Goal: Task Accomplishment & Management: Use online tool/utility

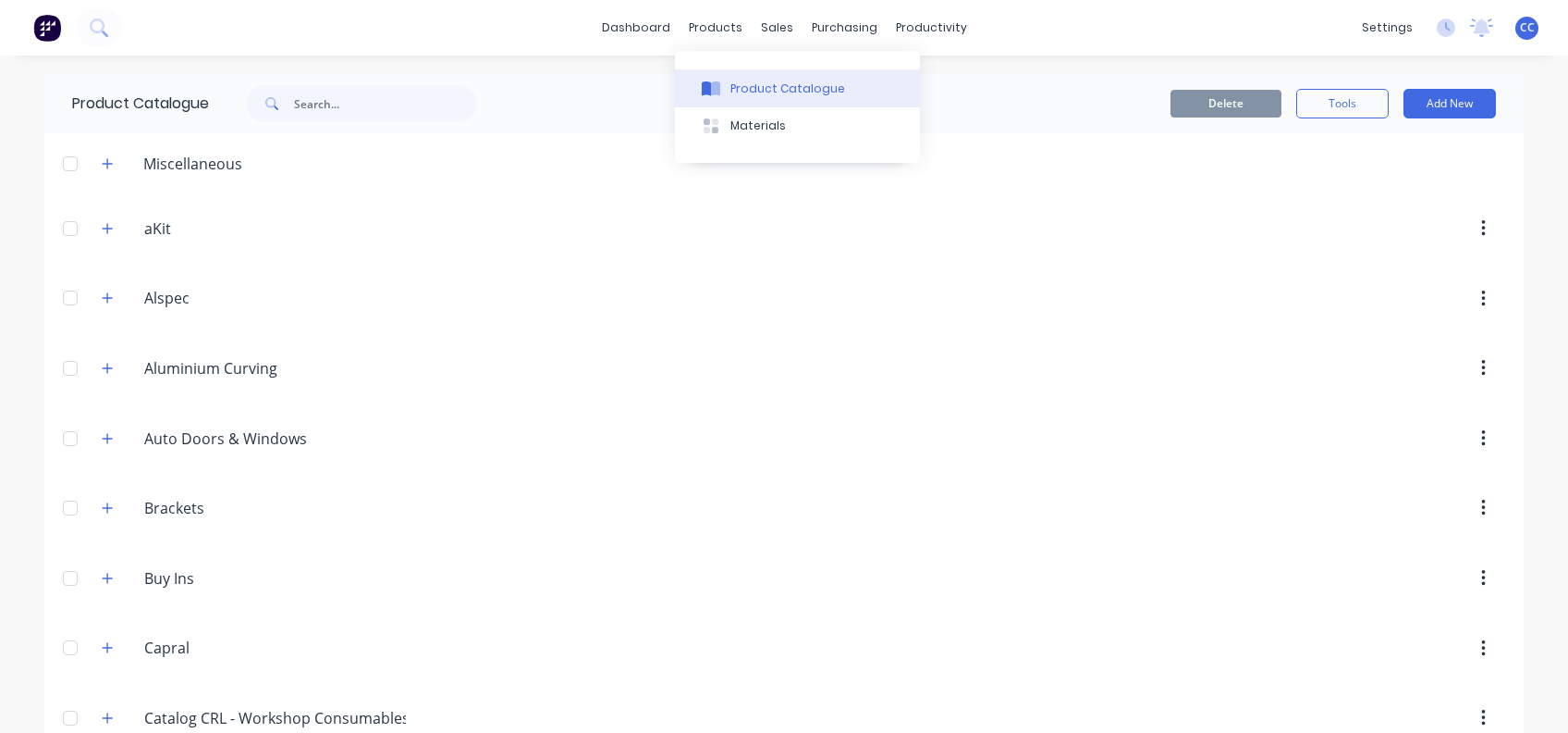
click at [771, 85] on div "Product Catalogue" at bounding box center [787, 89] width 115 height 16
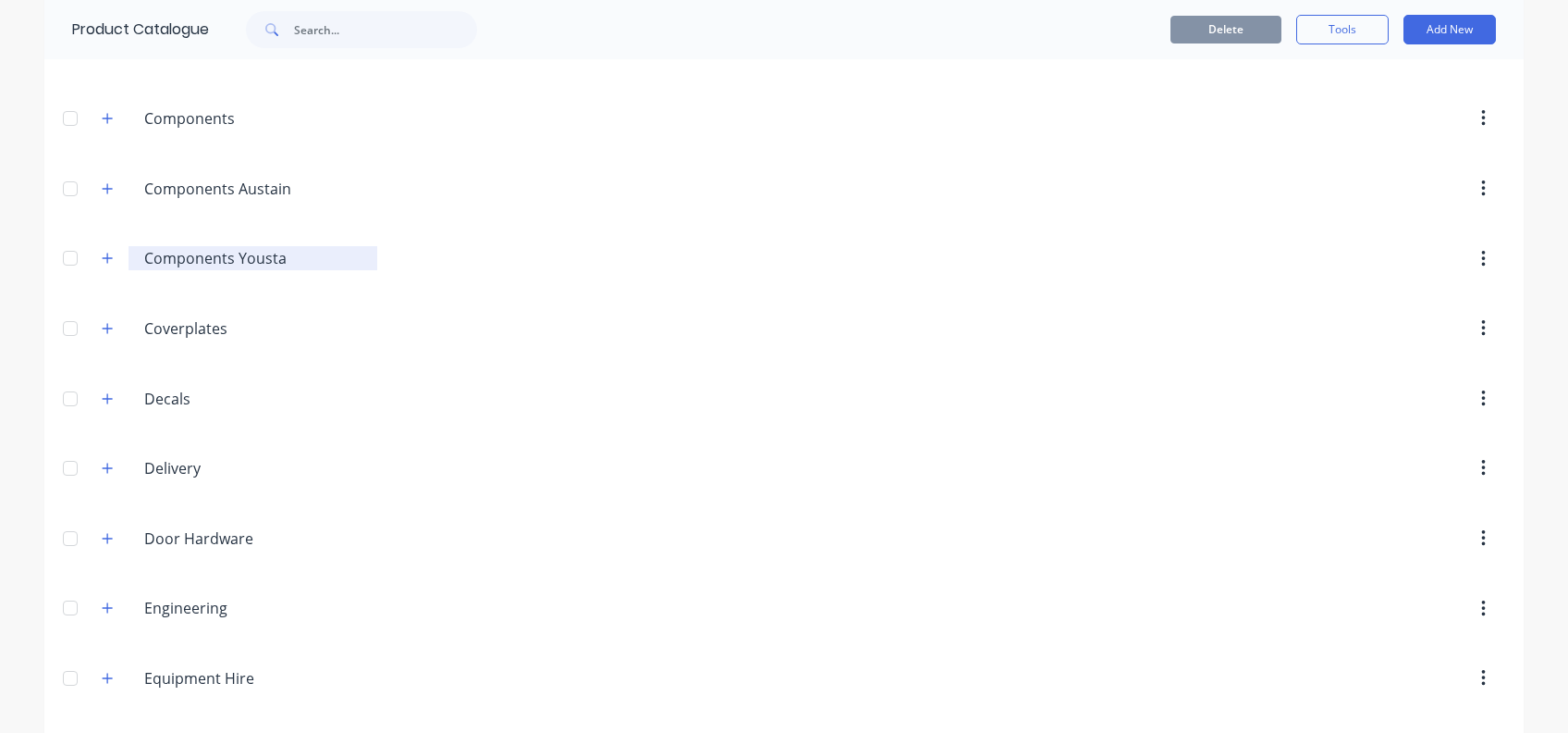
scroll to position [740, 0]
click at [103, 531] on icon "button" at bounding box center [108, 537] width 12 height 13
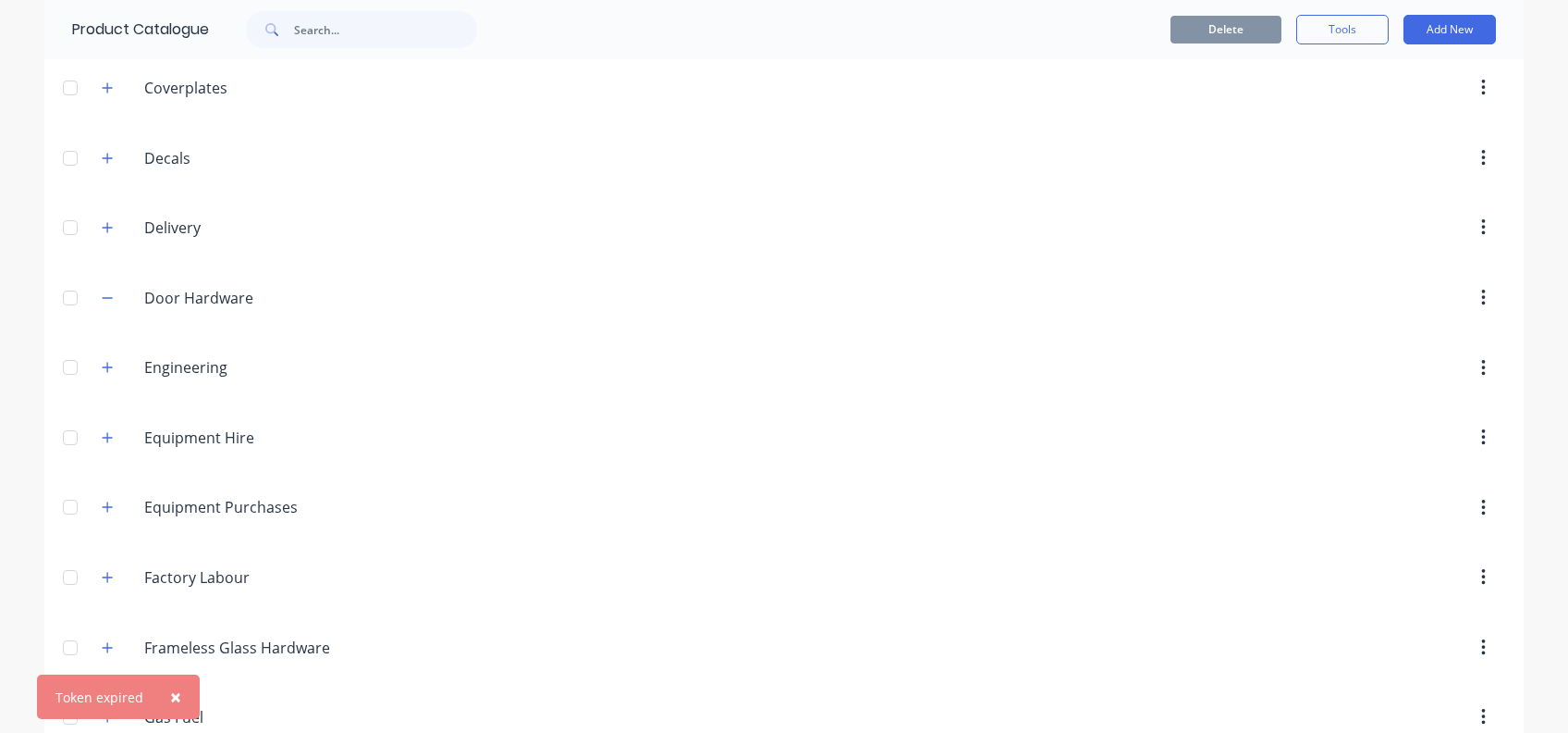
scroll to position [986, 0]
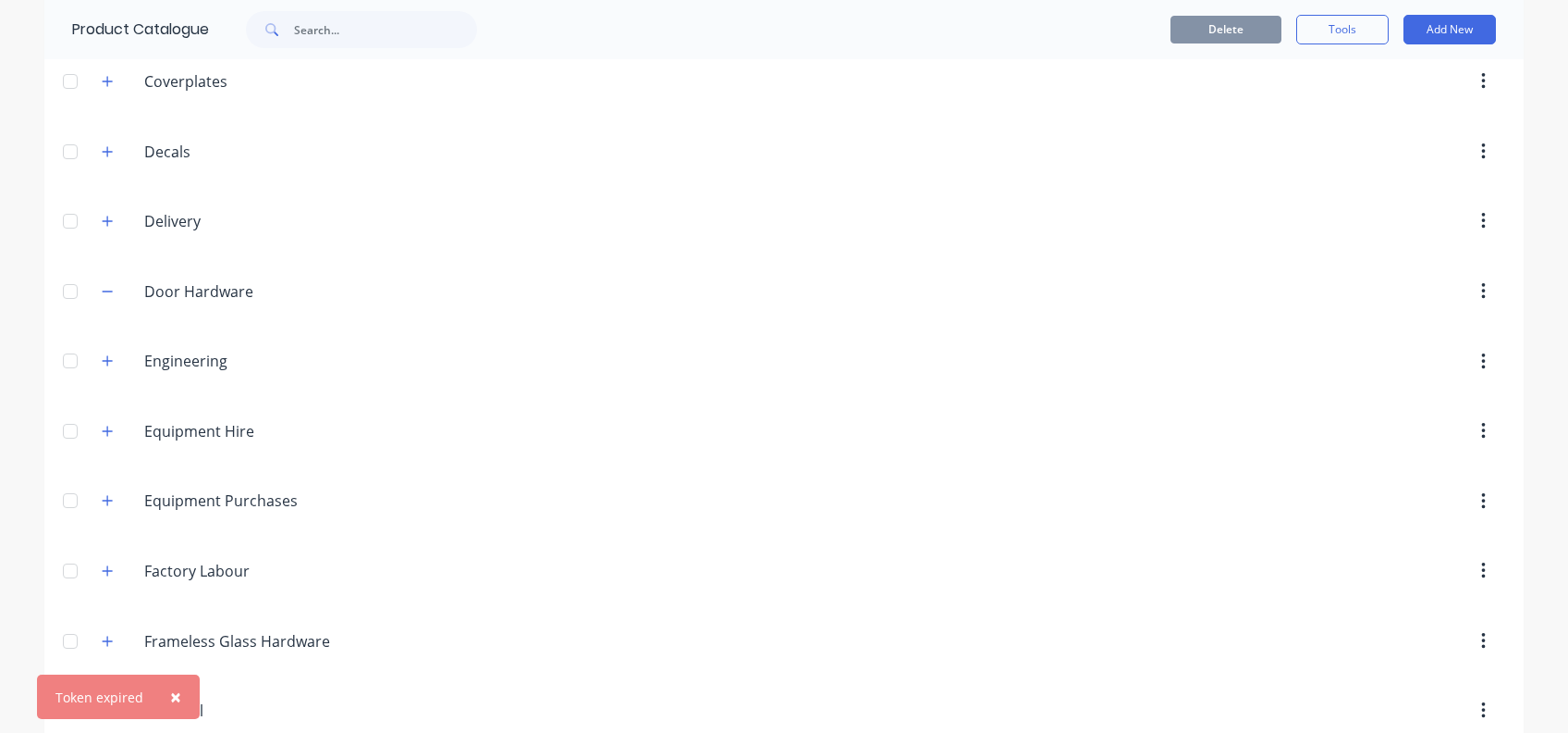
click at [173, 689] on span "×" at bounding box center [176, 696] width 12 height 26
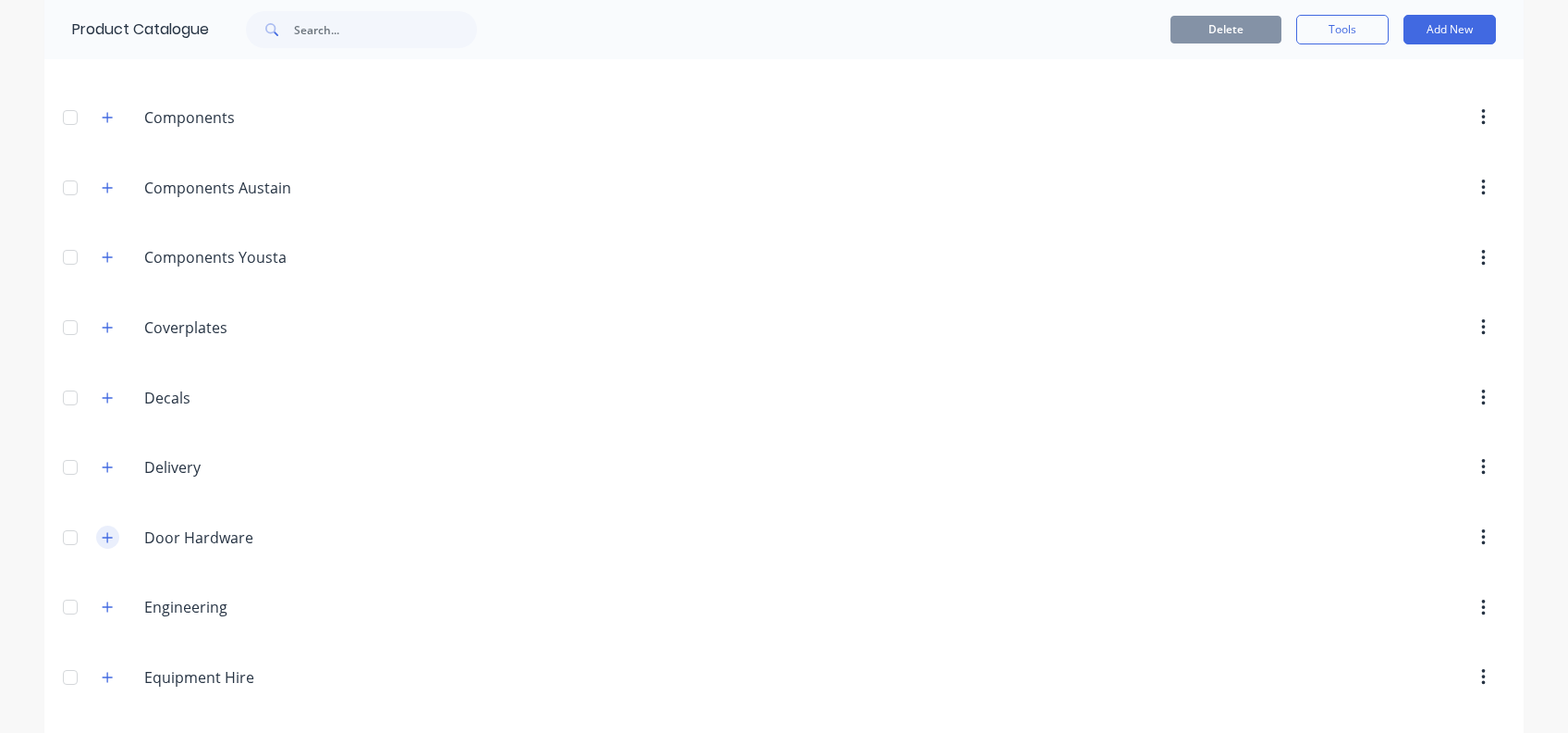
click at [102, 537] on icon "button" at bounding box center [108, 537] width 12 height 13
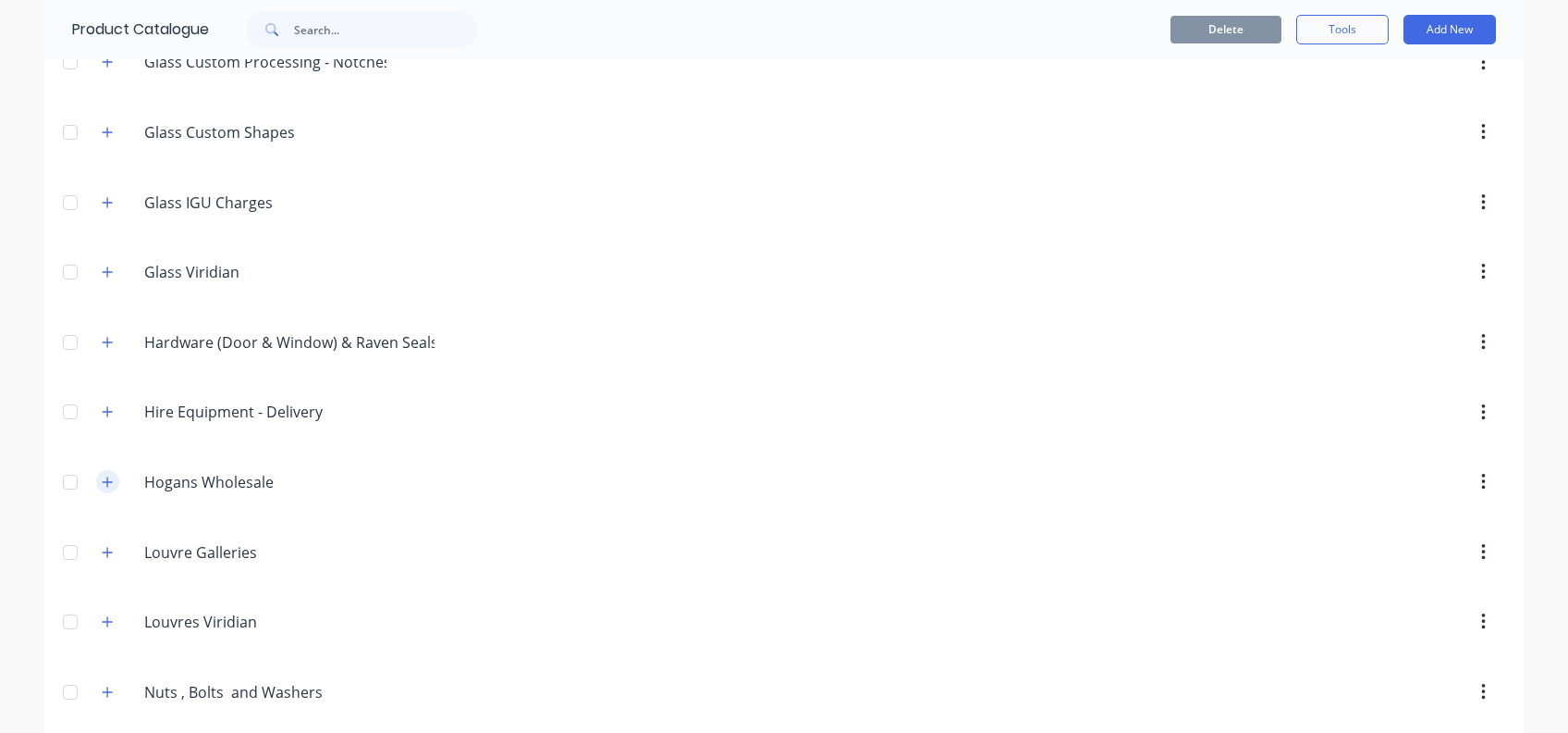
click at [102, 479] on icon "button" at bounding box center [108, 482] width 12 height 13
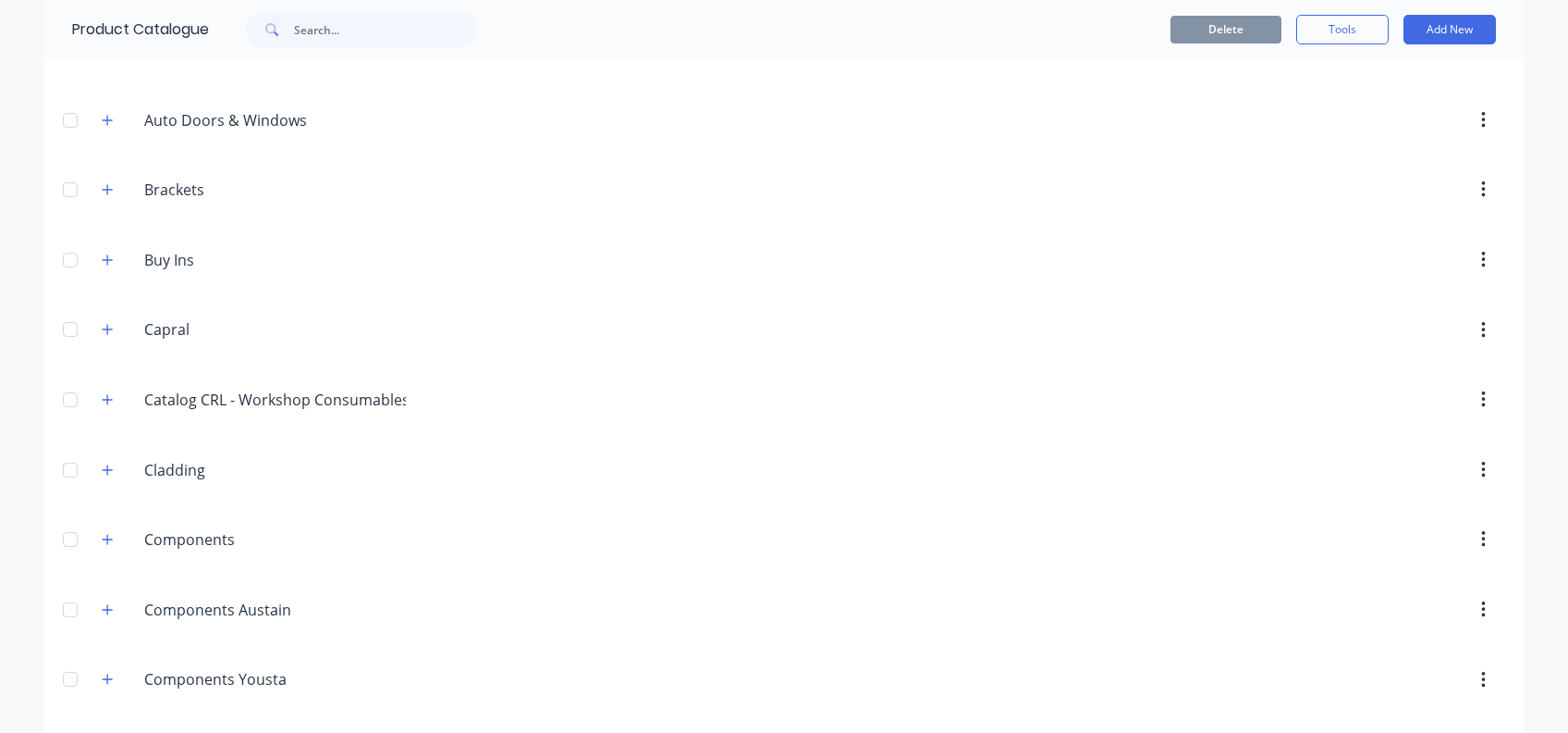
scroll to position [370, 0]
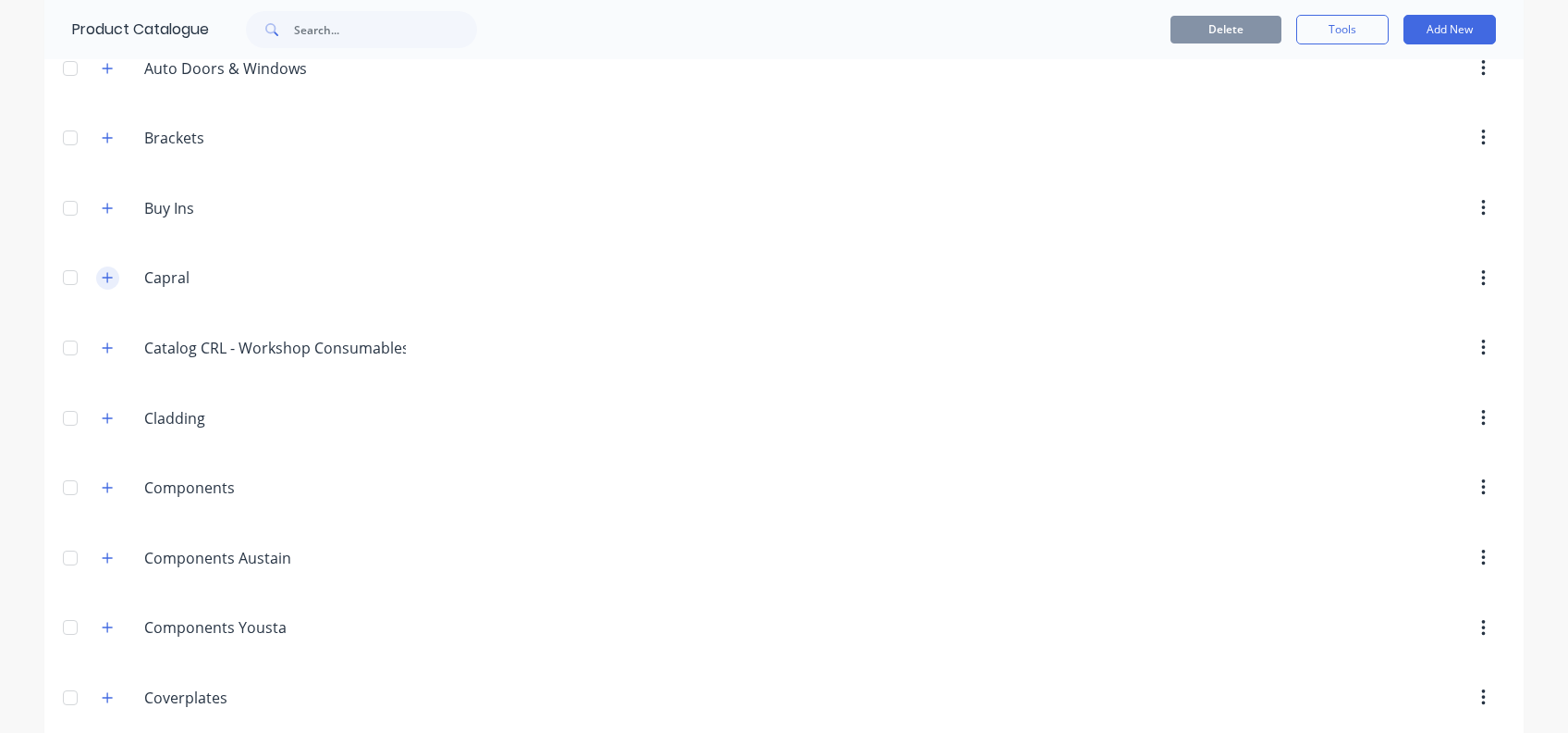
click at [102, 278] on icon "button" at bounding box center [108, 276] width 12 height 13
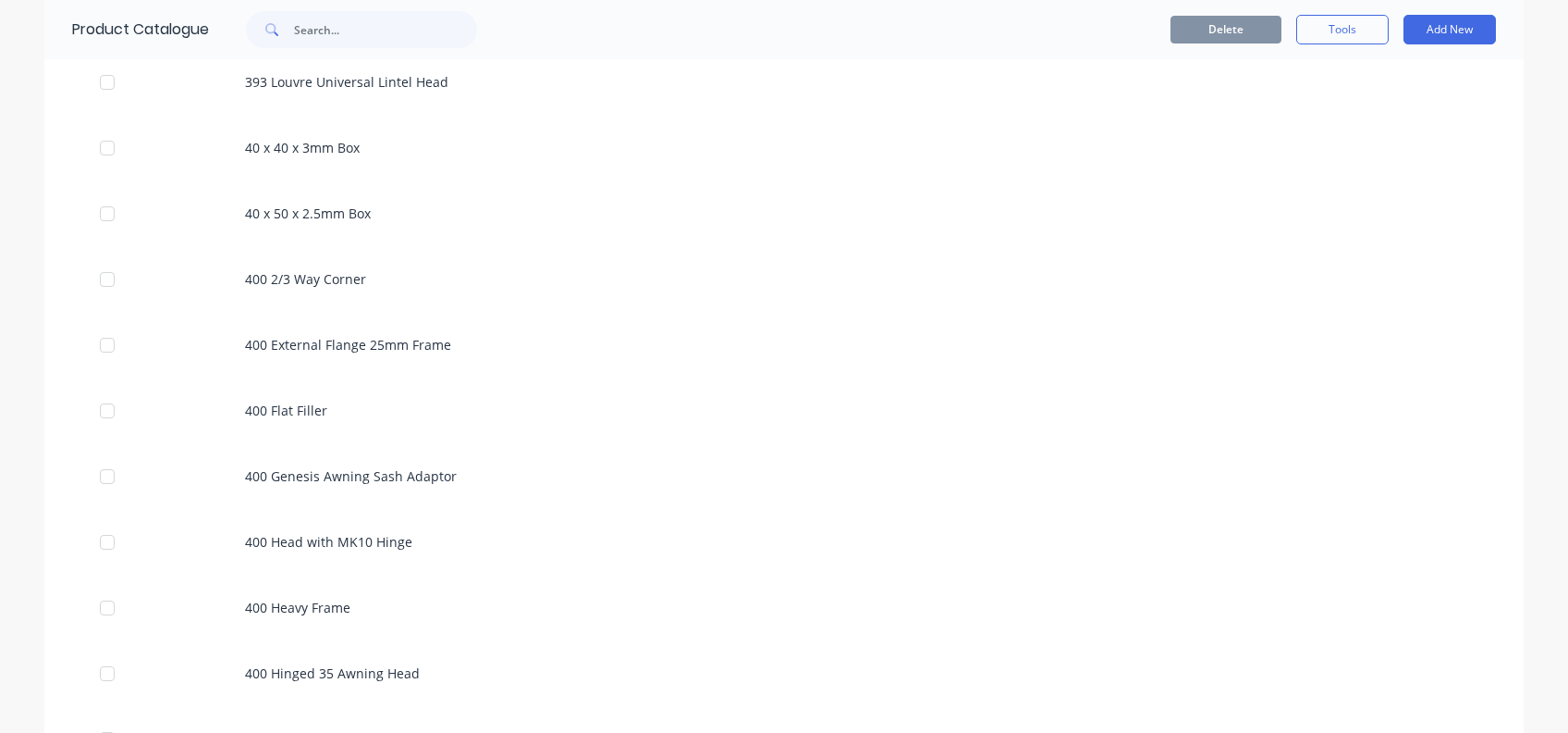
scroll to position [11966, 0]
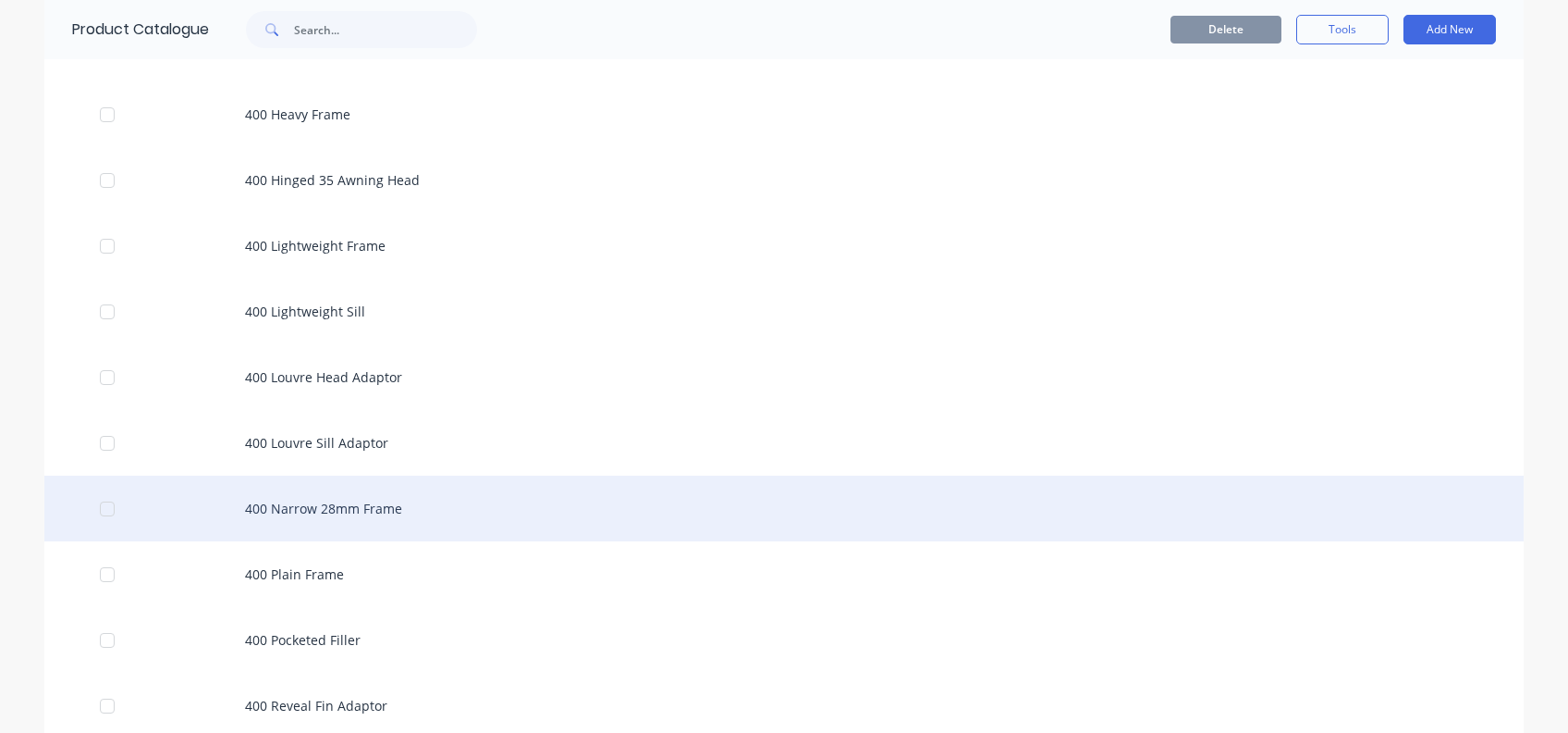
click at [314, 505] on div "400 Narrow 28mm Frame" at bounding box center [784, 509] width 1479 height 65
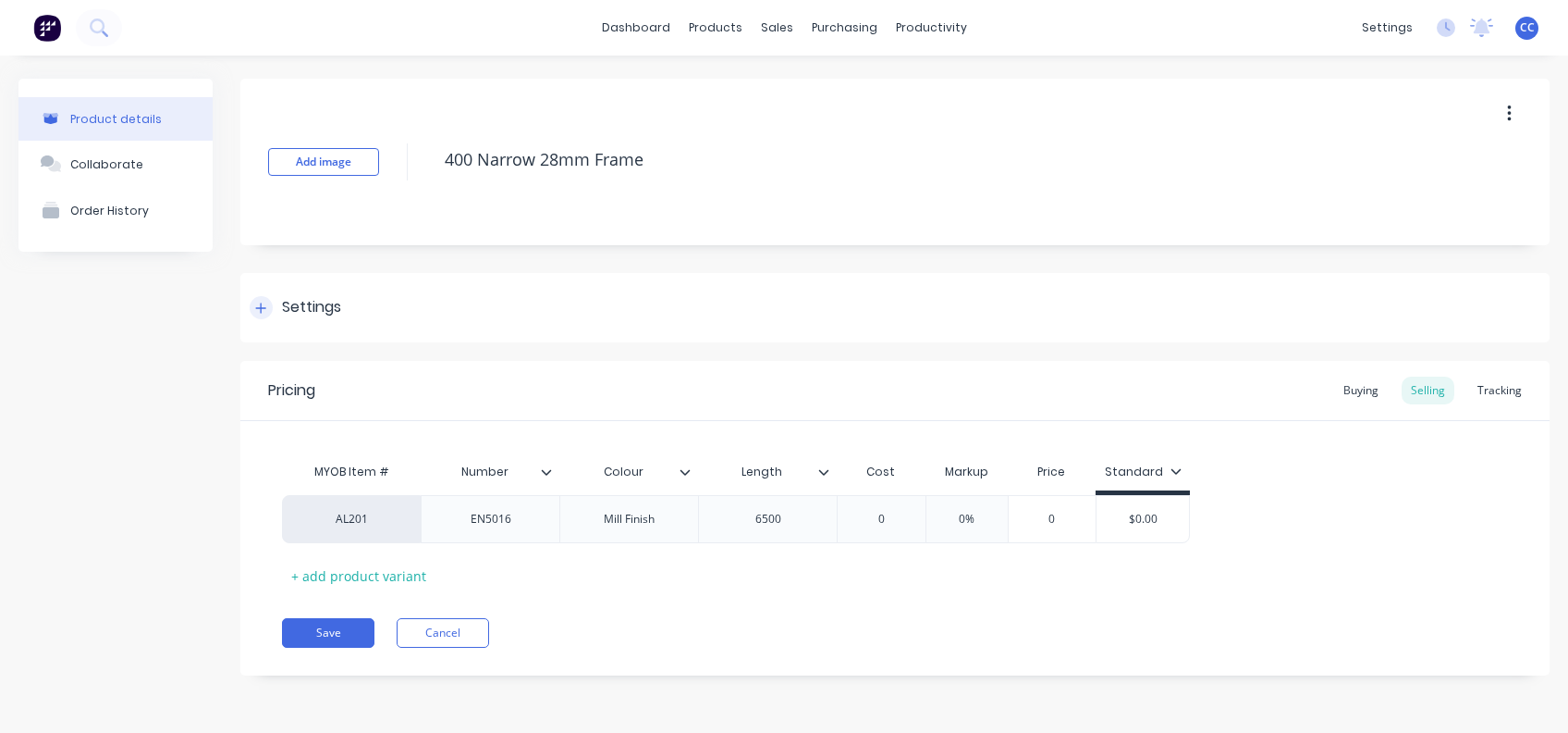
click at [267, 303] on icon at bounding box center [261, 307] width 12 height 13
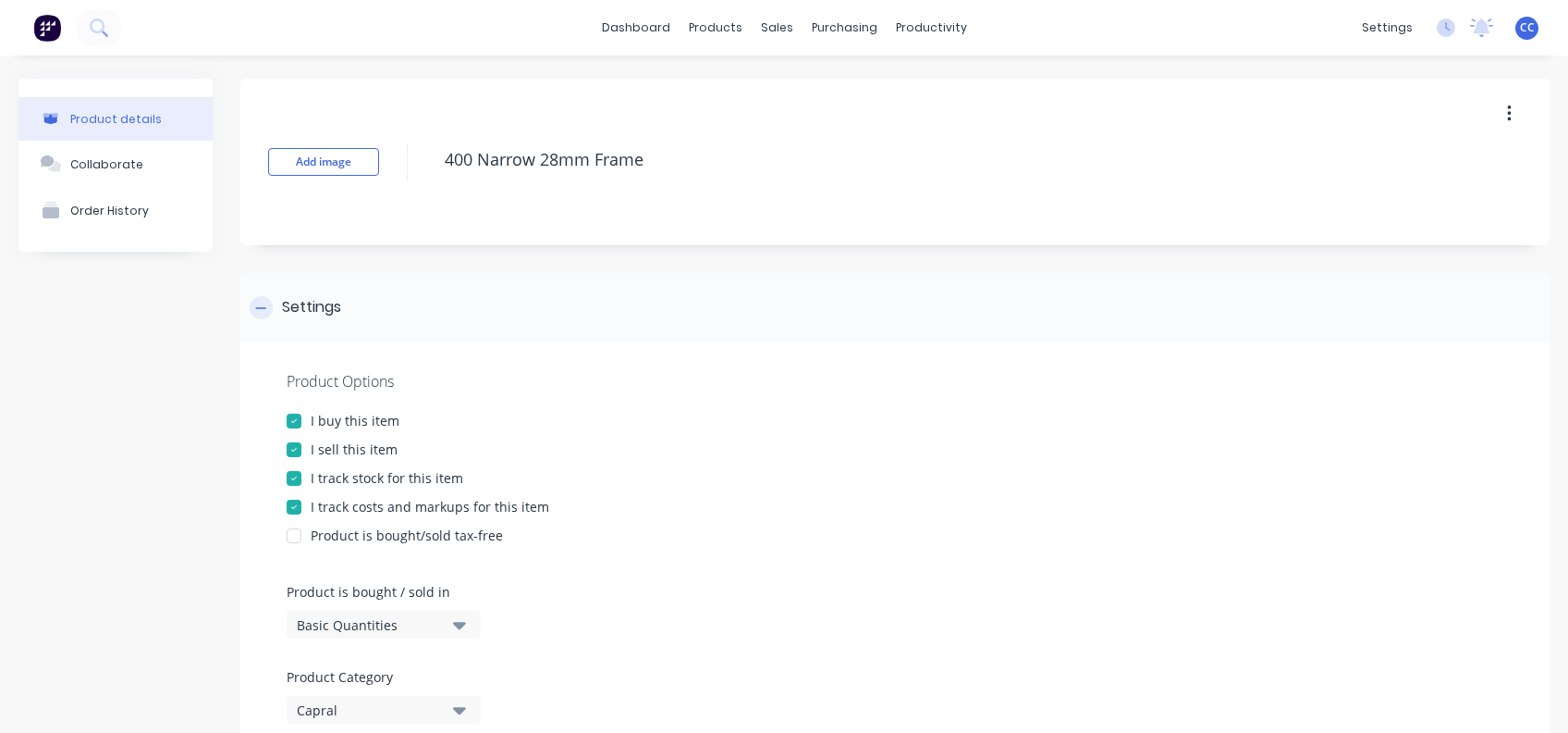
type textarea "x"
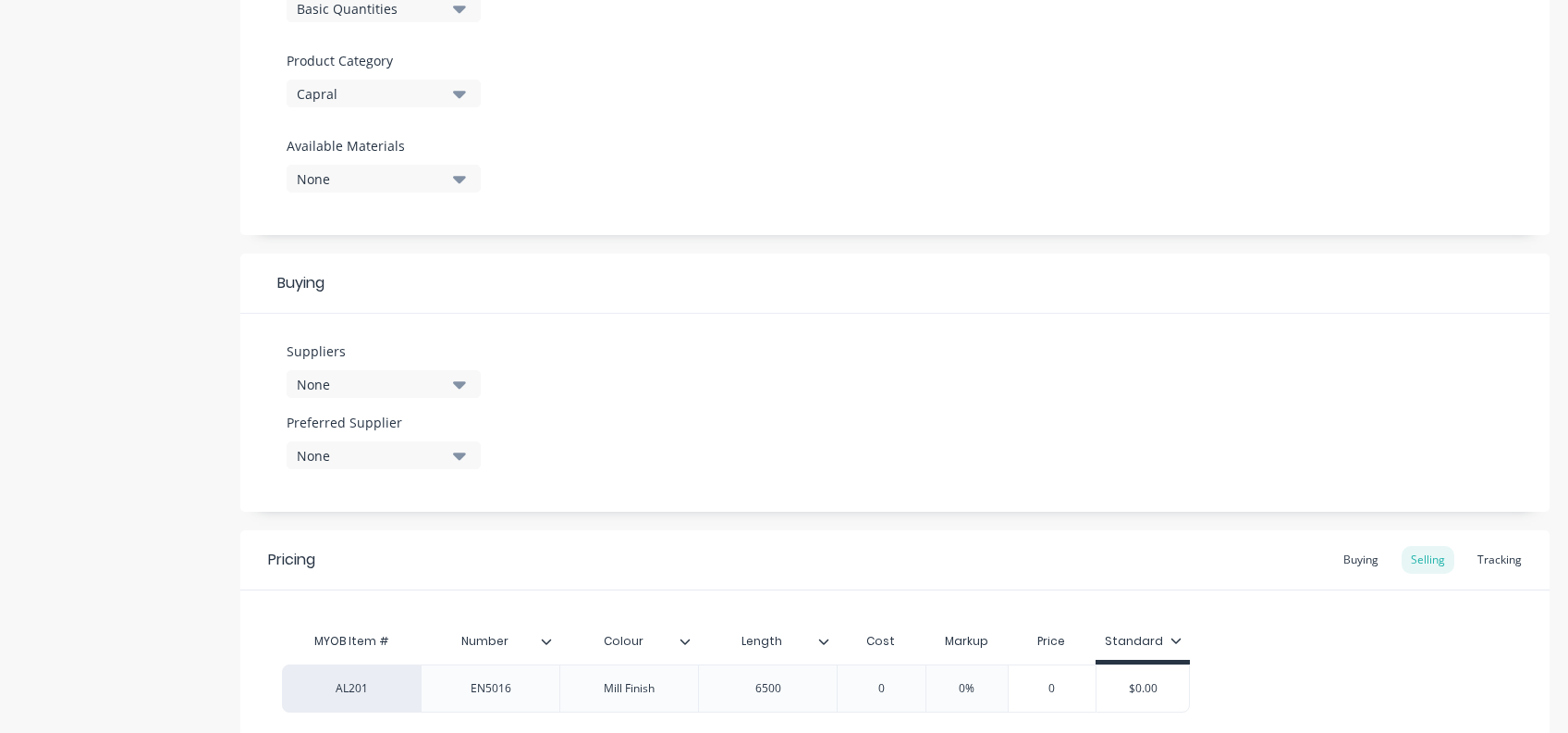
scroll to position [493, 0]
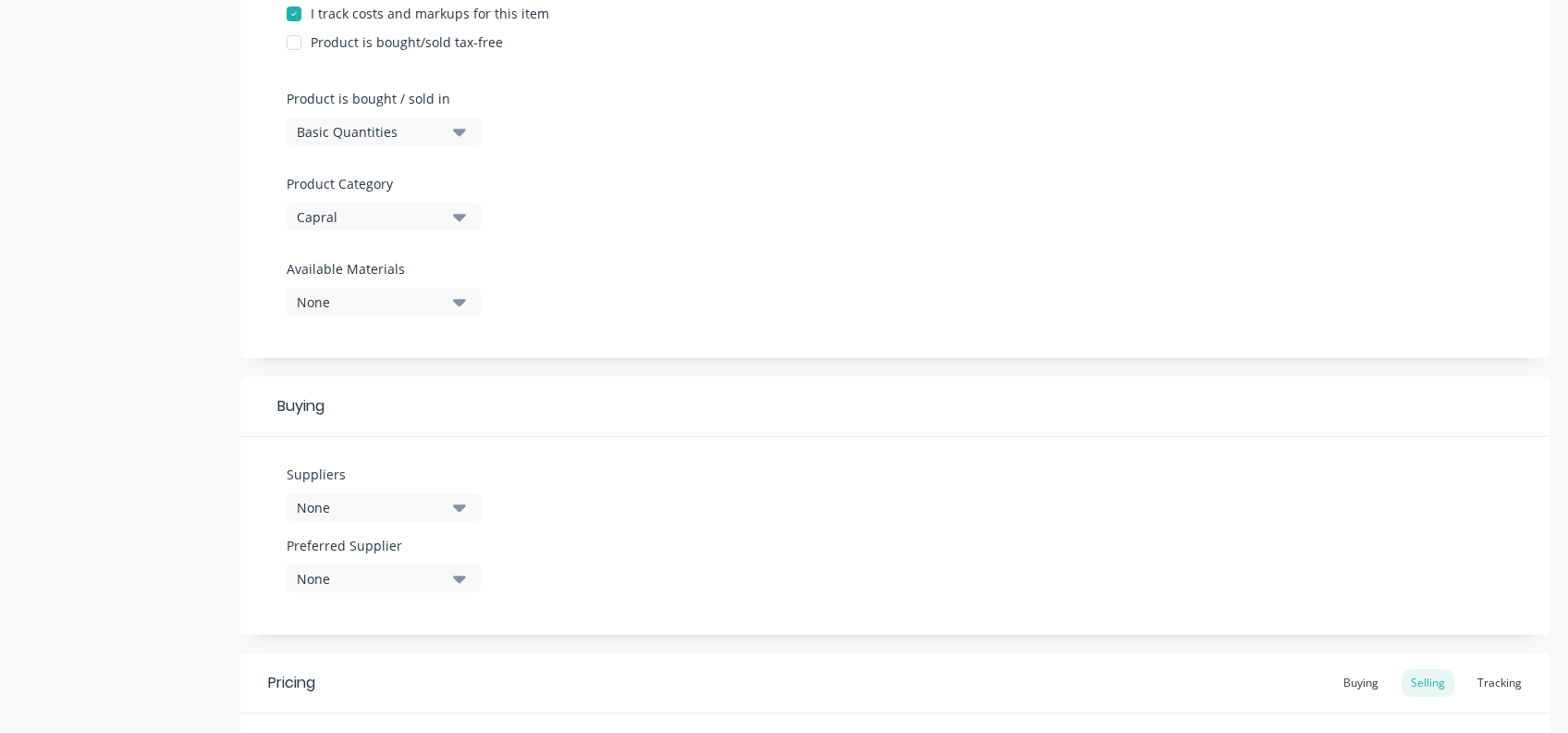
click at [453, 504] on icon "button" at bounding box center [459, 507] width 13 height 20
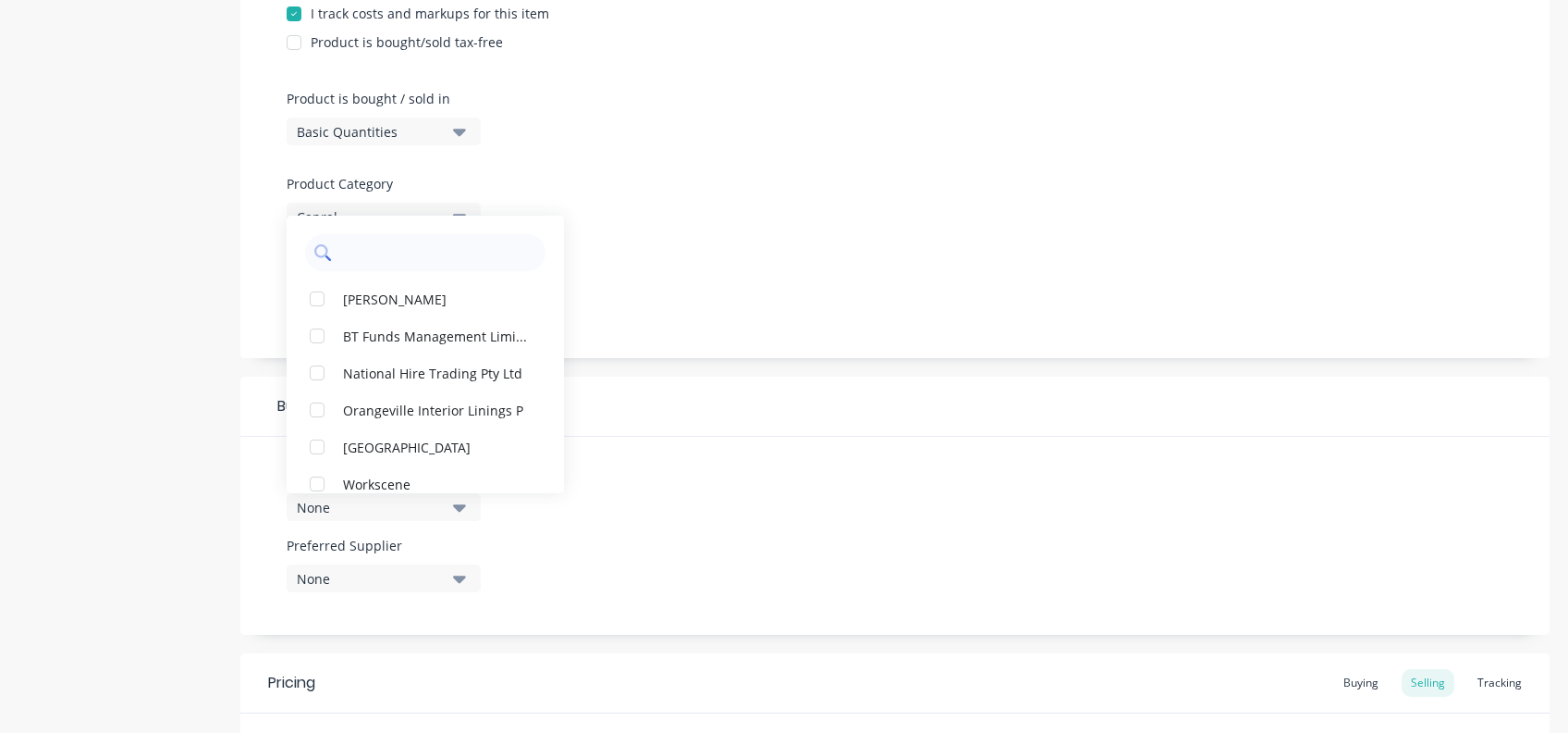
click at [395, 248] on input "text" at bounding box center [438, 252] width 196 height 37
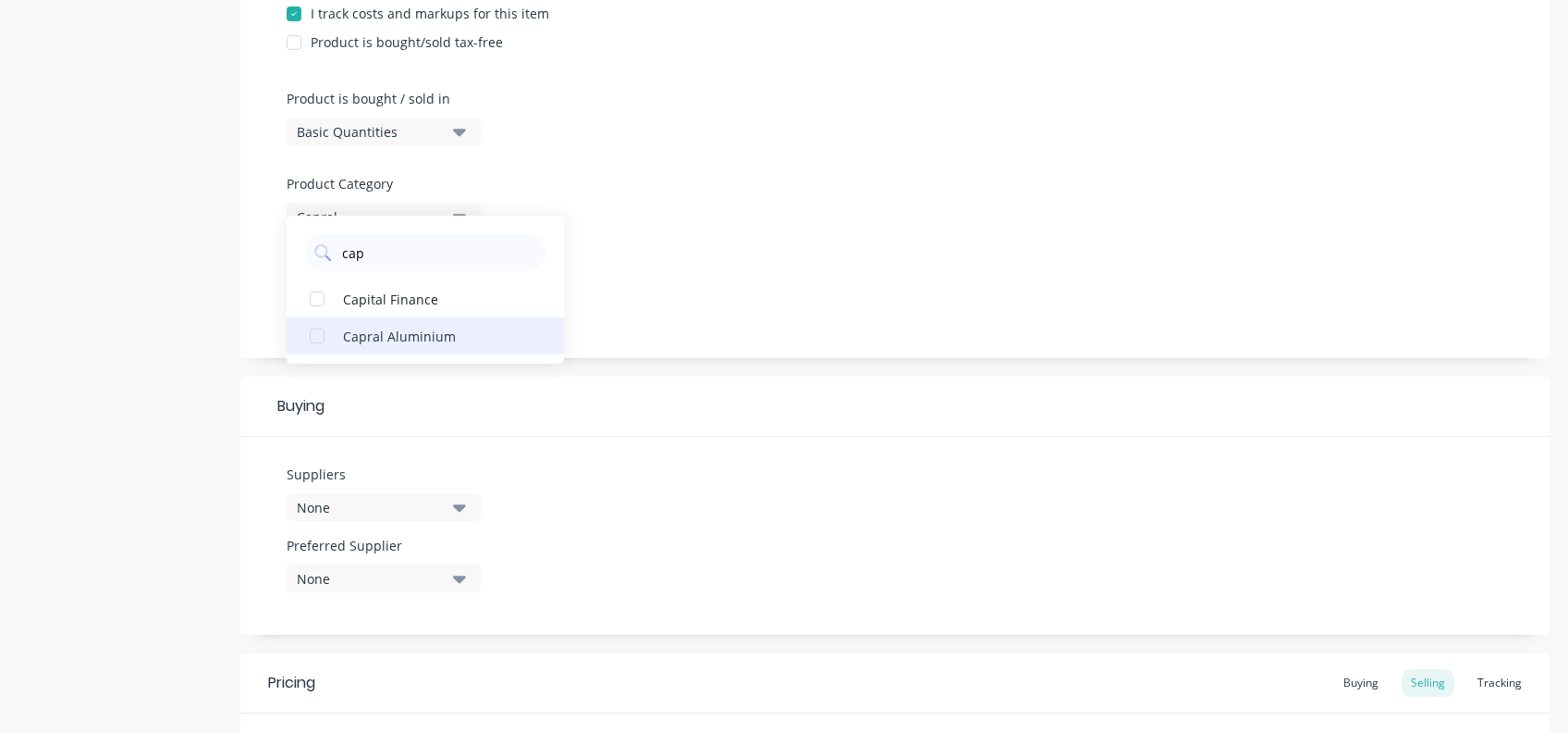
type input "cap"
click at [372, 328] on div "Capral Aluminium" at bounding box center [435, 335] width 185 height 19
click at [775, 243] on div "Product Options I buy this item I sell this item I track stock for this item I …" at bounding box center [895, 103] width 1309 height 509
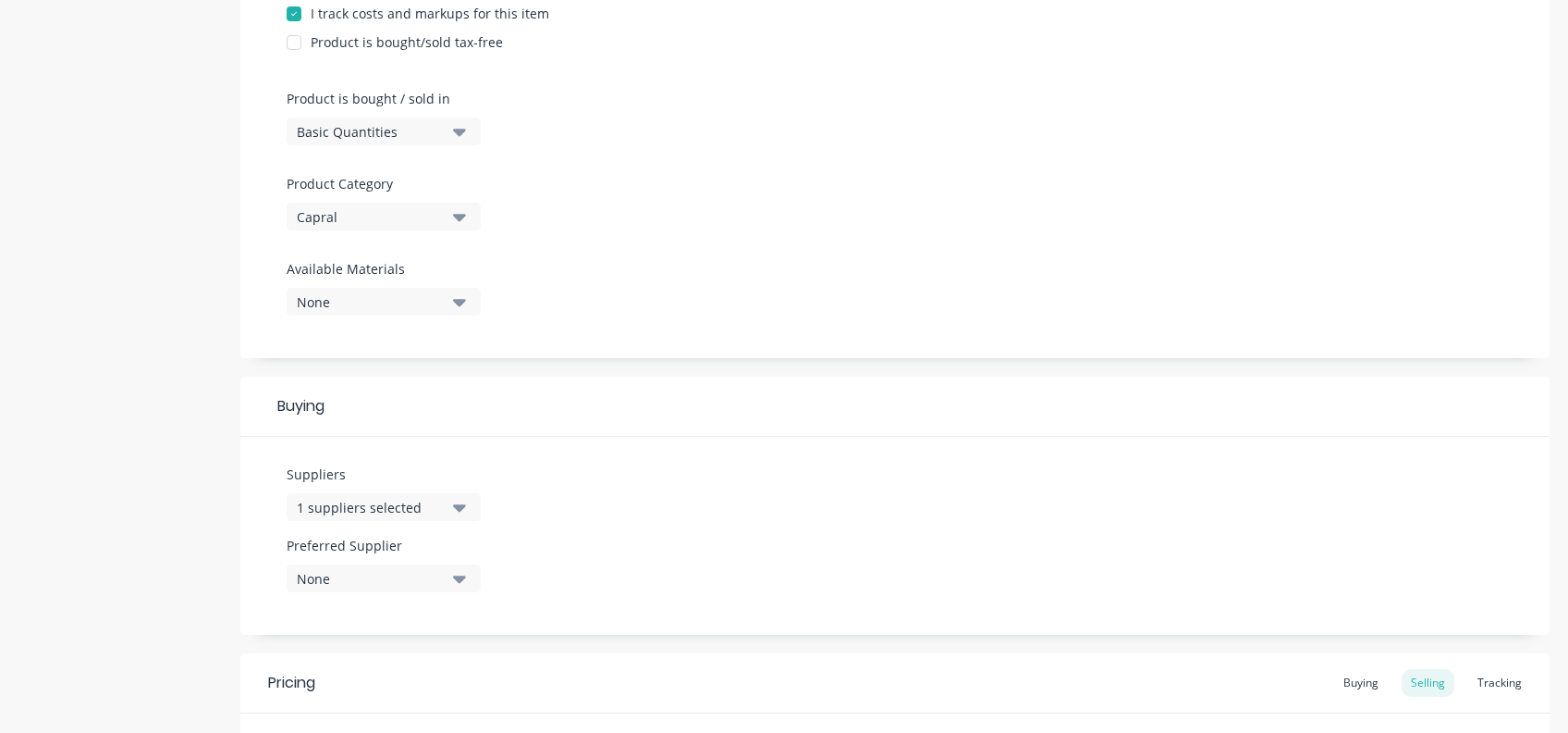
click at [466, 572] on button "None" at bounding box center [384, 578] width 194 height 28
click at [379, 669] on div "Capral Aluminium" at bounding box center [435, 679] width 185 height 19
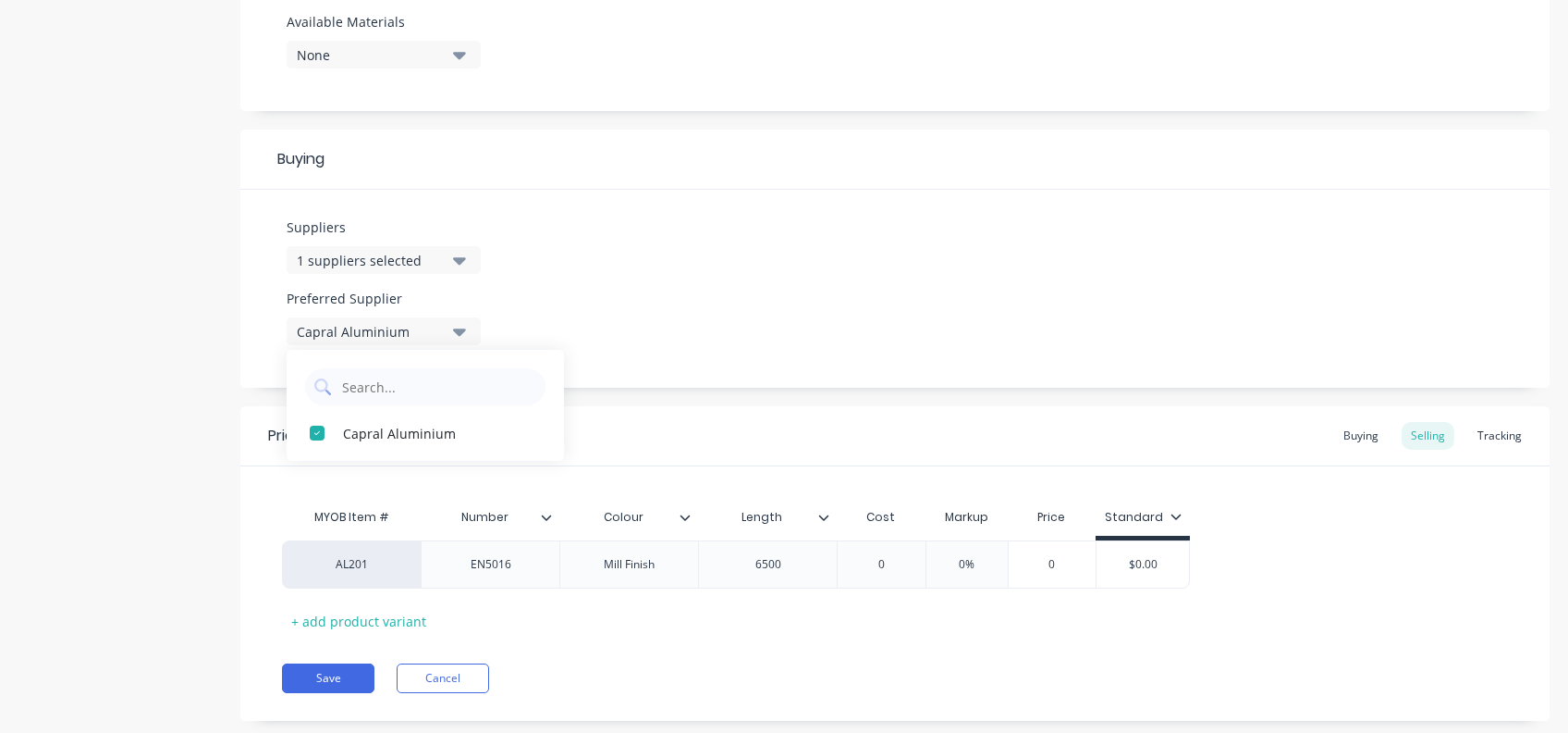
click at [719, 623] on div "MYOB Item # Number Colour Length Cost Markup Price Standard AL201 EN5016 Mill F…" at bounding box center [895, 567] width 1226 height 137
click at [601, 650] on div "Pricing Buying Selling Tracking MYOB Item # Number Colour Length Cost Markup Pr…" at bounding box center [895, 563] width 1309 height 315
click at [352, 672] on button "Save" at bounding box center [328, 678] width 92 height 30
type textarea "x"
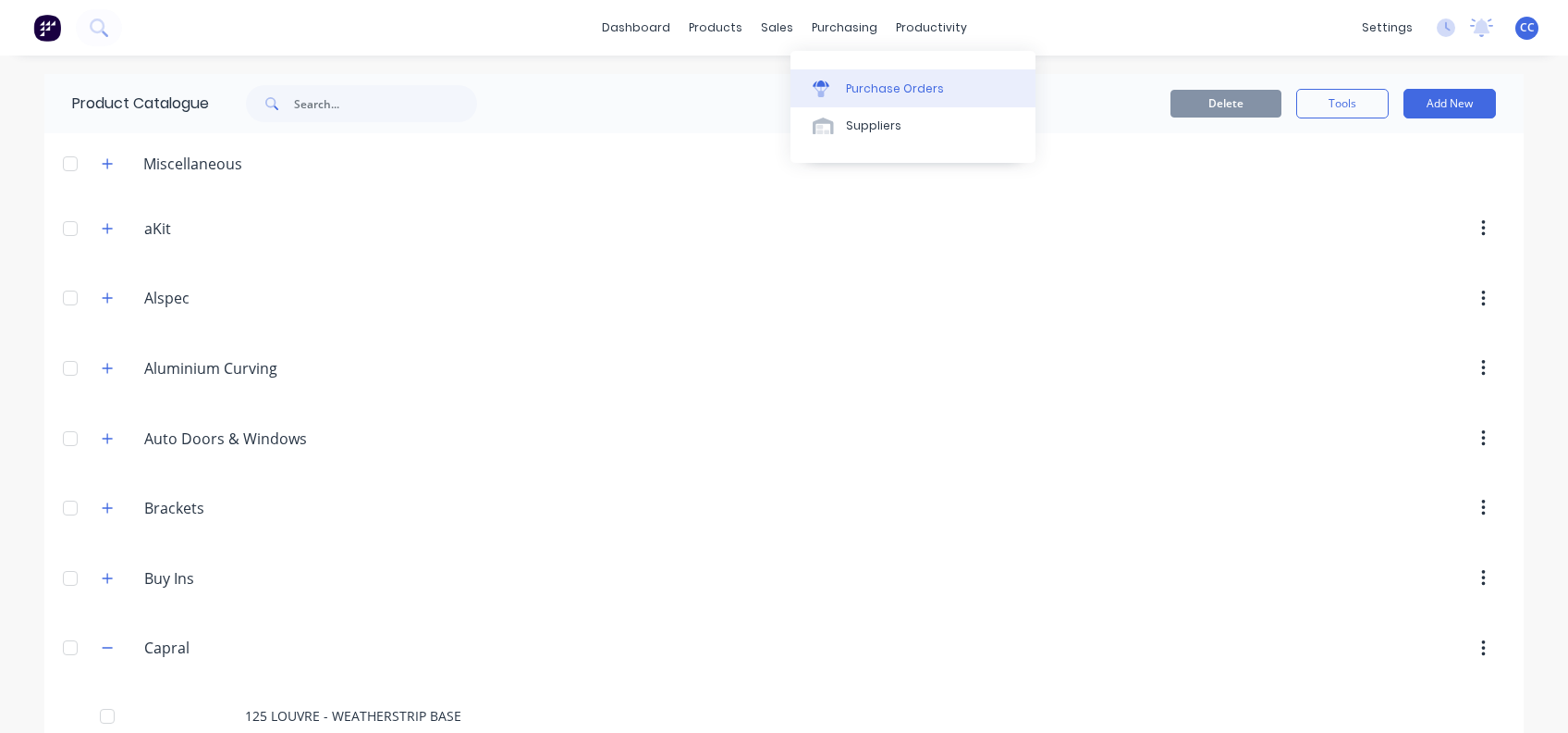
click at [881, 84] on div "Purchase Orders" at bounding box center [895, 89] width 98 height 16
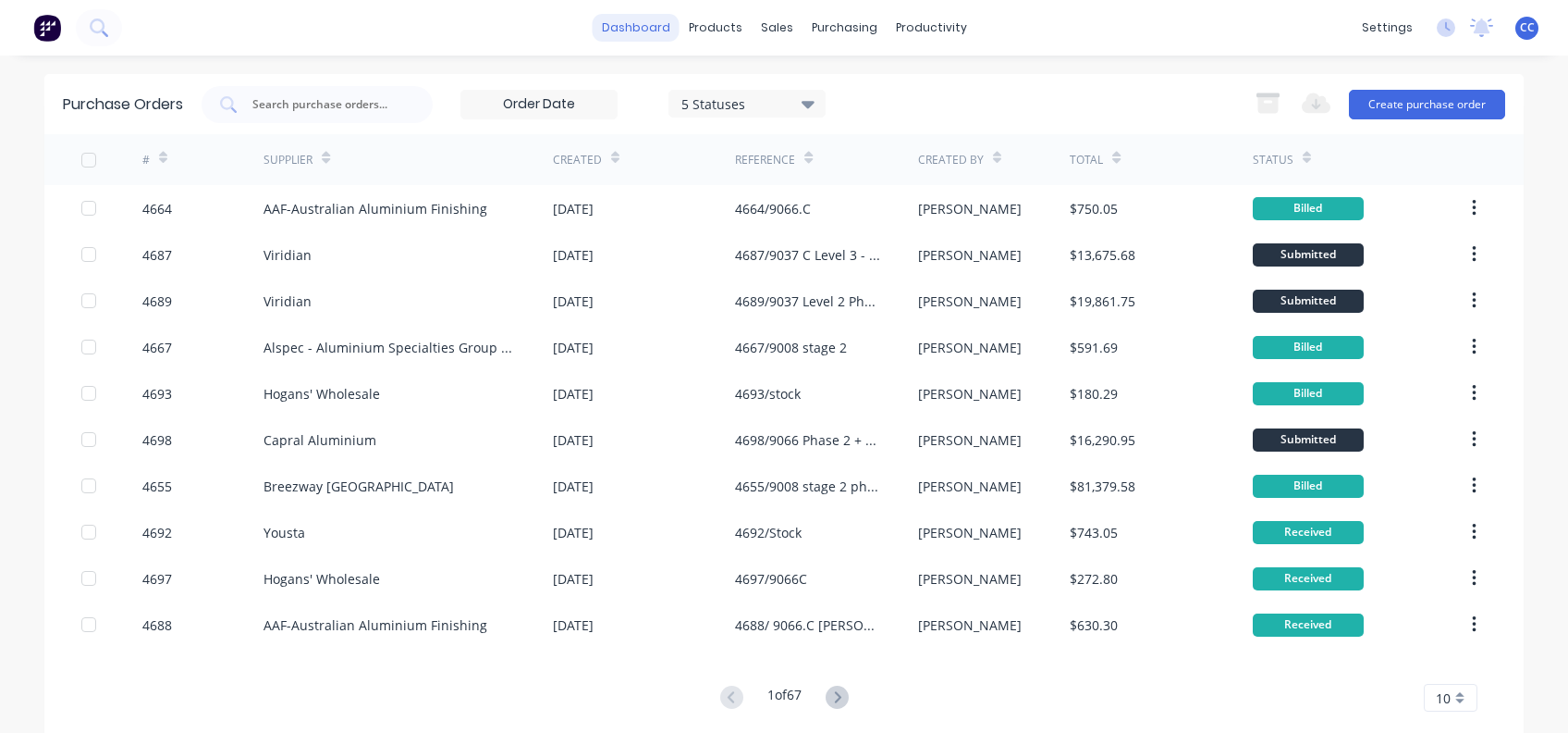
click at [622, 29] on link "dashboard" at bounding box center [636, 27] width 87 height 28
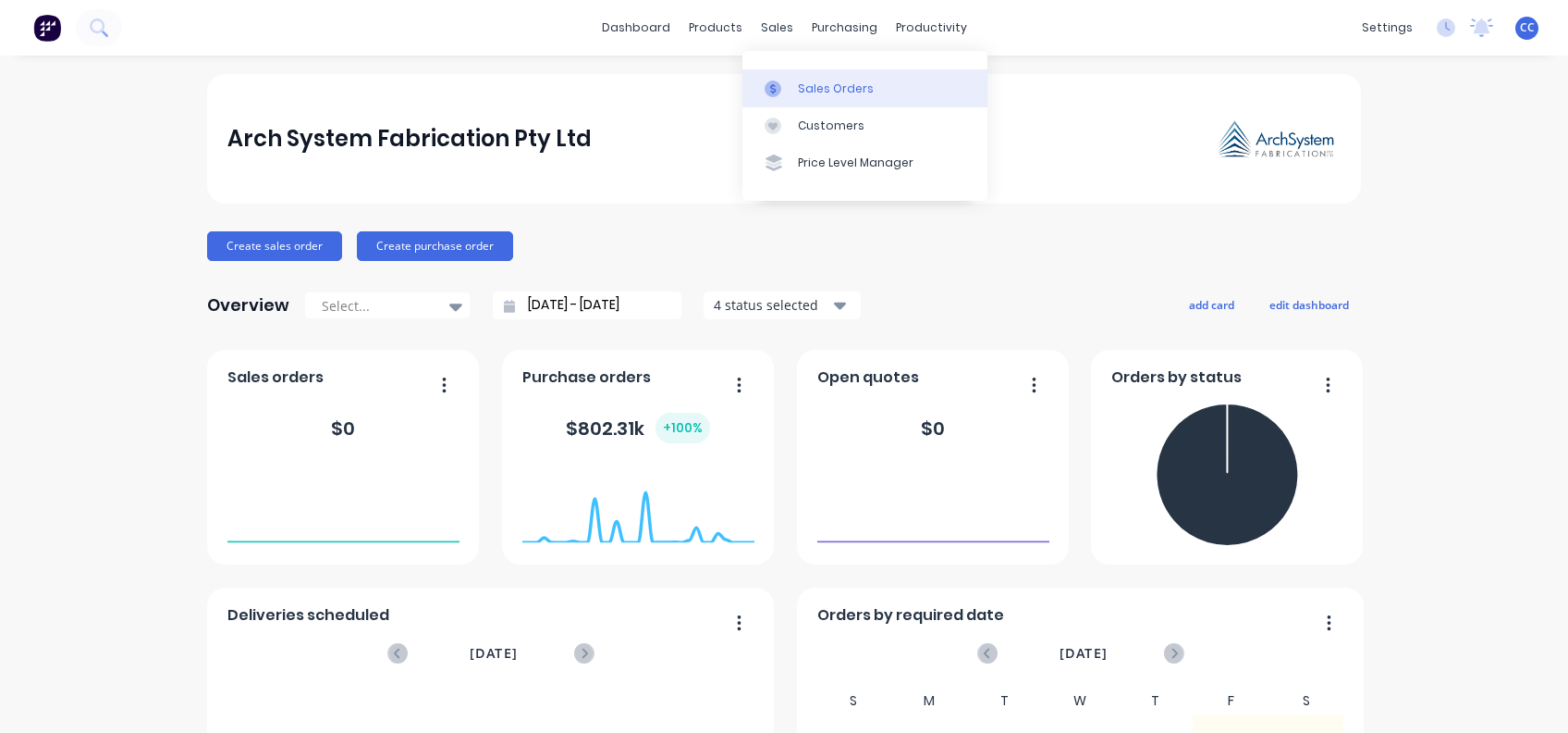
click at [819, 86] on div "Sales Orders" at bounding box center [835, 89] width 76 height 16
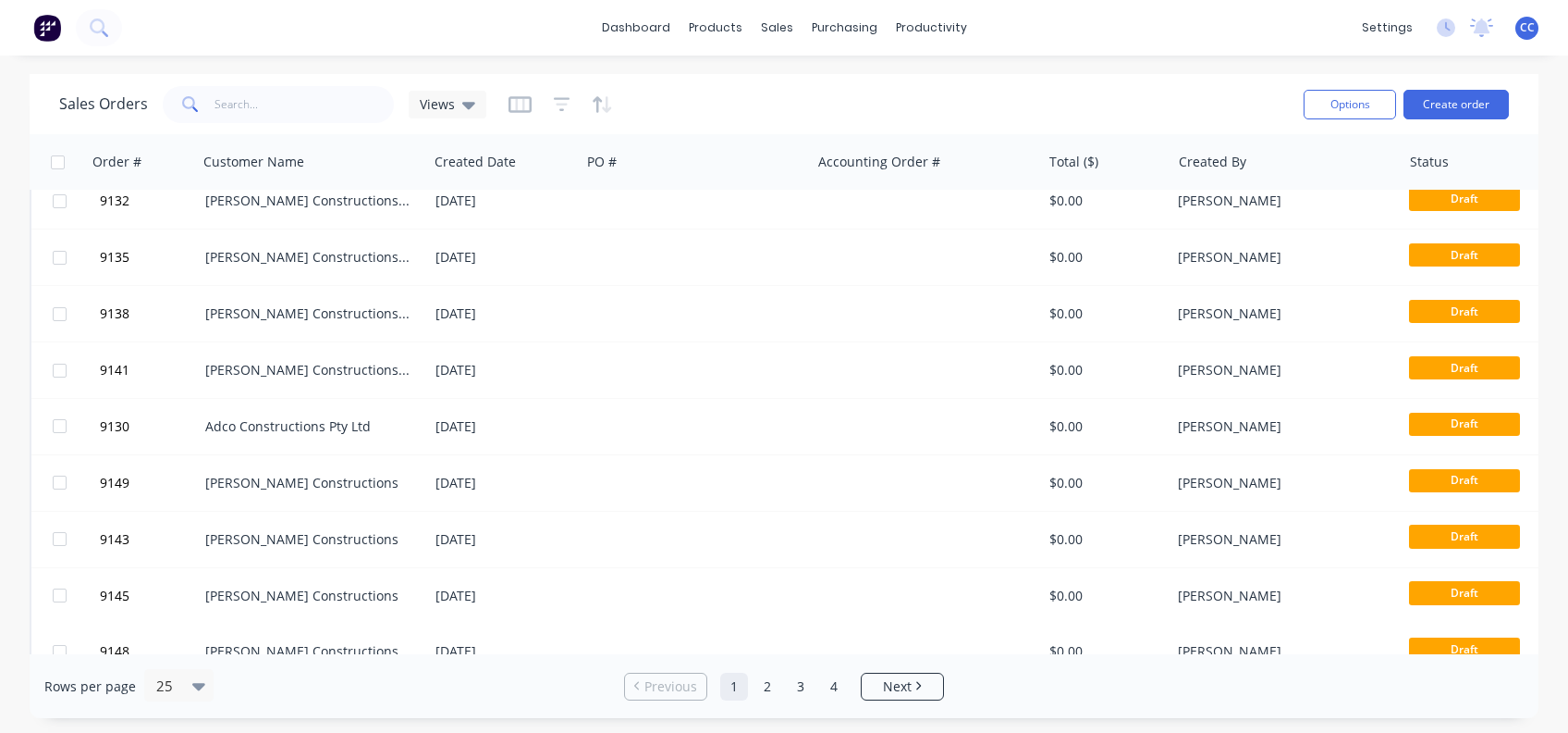
scroll to position [953, 0]
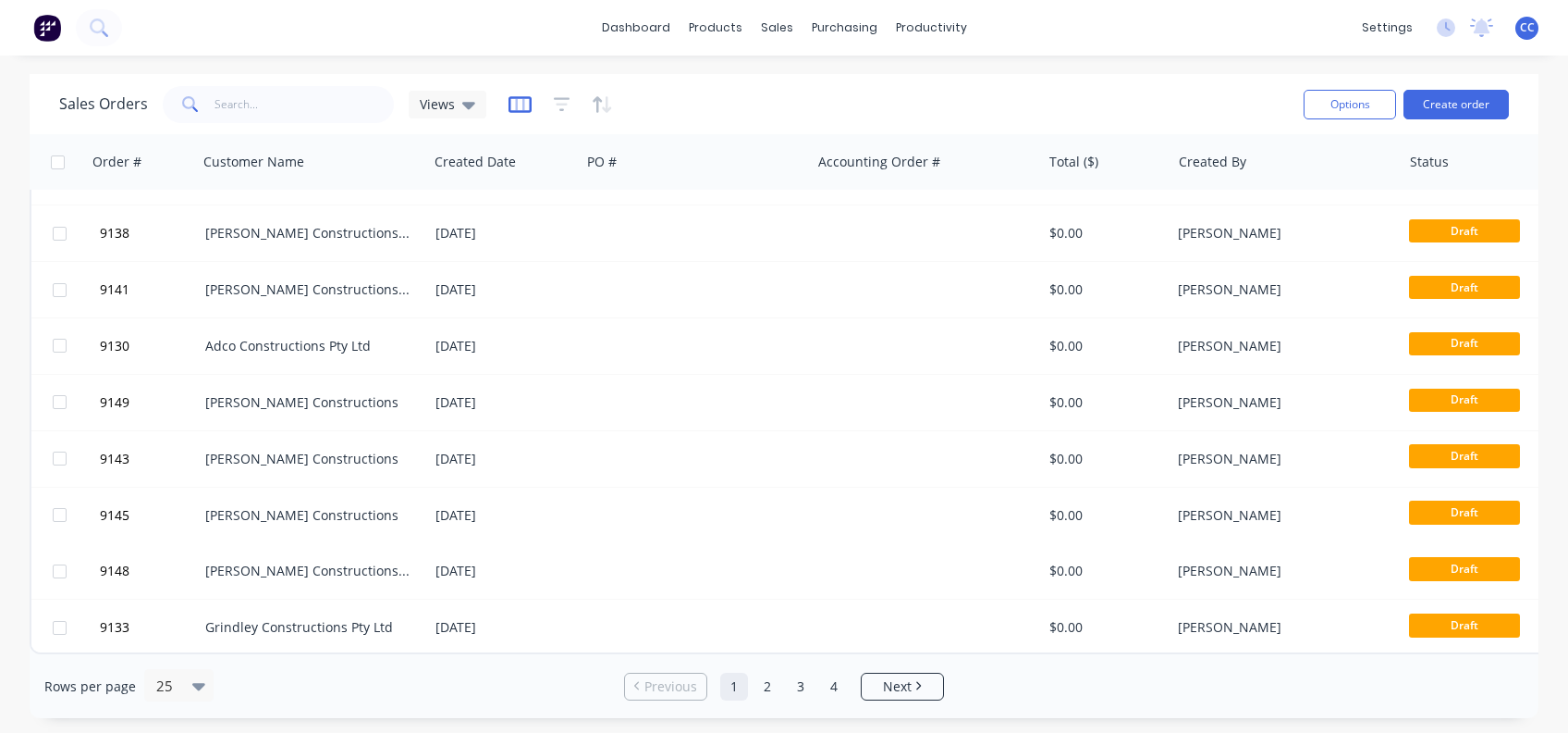
click at [524, 106] on icon "button" at bounding box center [520, 104] width 23 height 18
click at [968, 96] on div "Sales Orders Views" at bounding box center [674, 104] width 1230 height 45
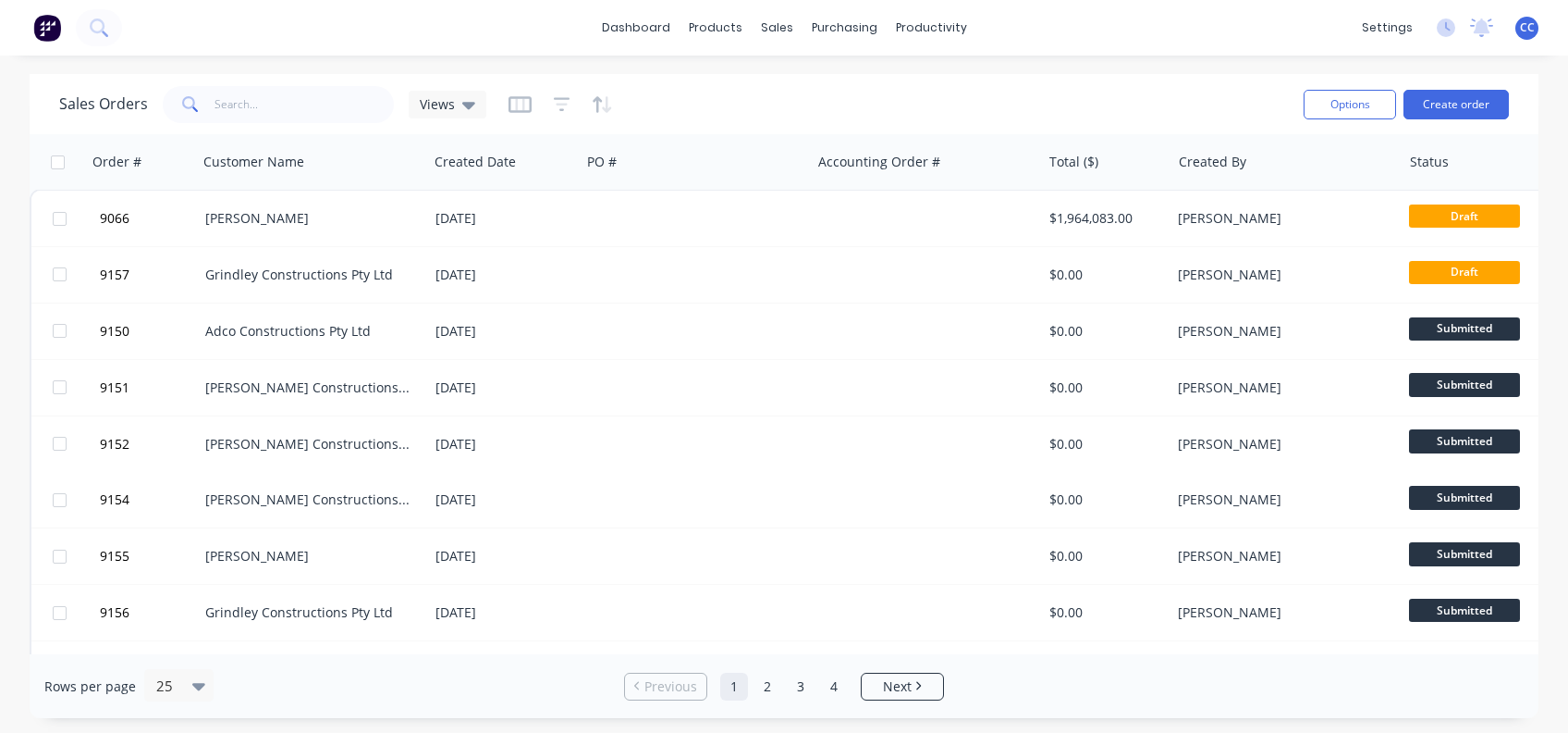
scroll to position [0, 0]
click at [482, 169] on div at bounding box center [500, 162] width 131 height 37
click at [548, 163] on icon "button" at bounding box center [547, 161] width 7 height 13
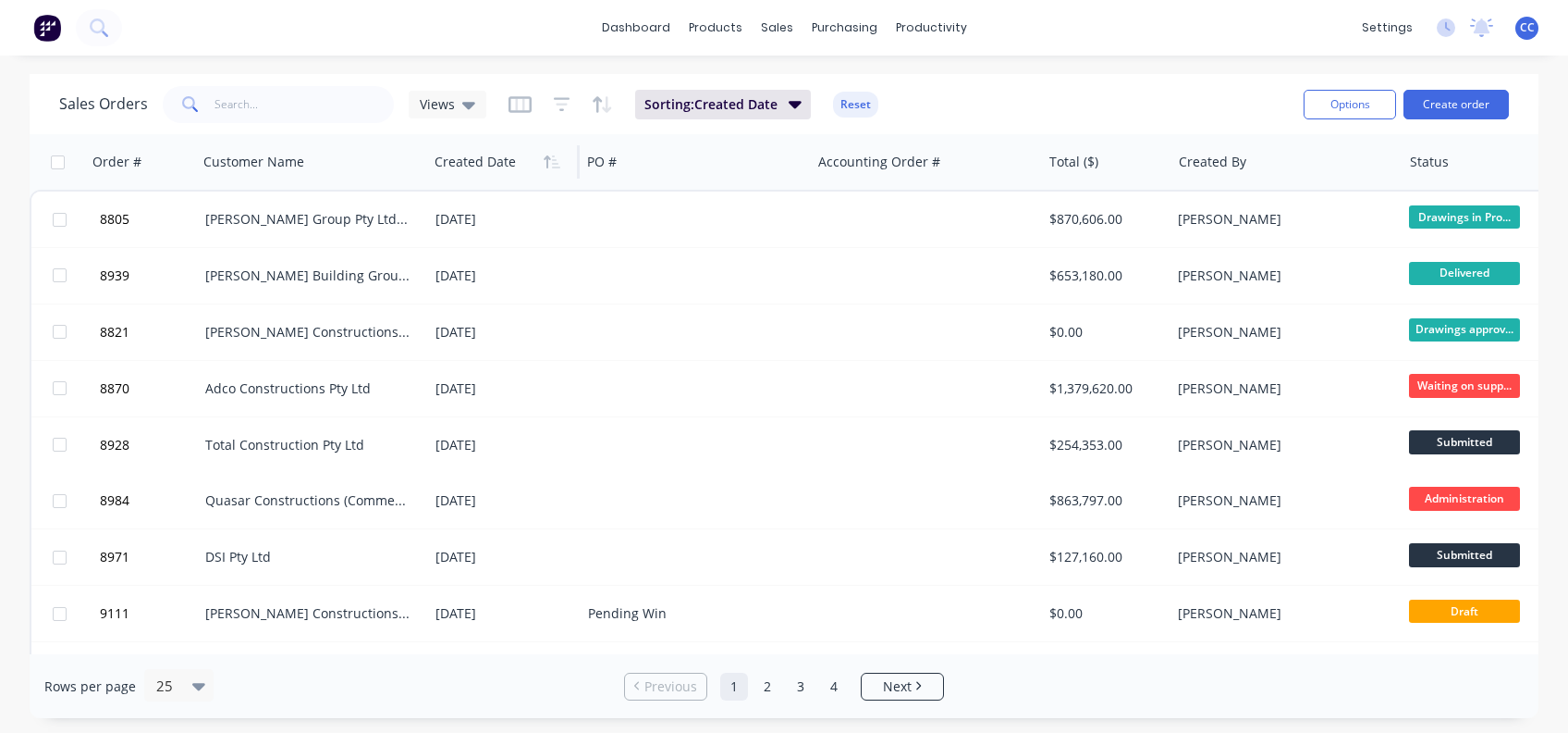
click at [548, 163] on icon "button" at bounding box center [547, 161] width 7 height 13
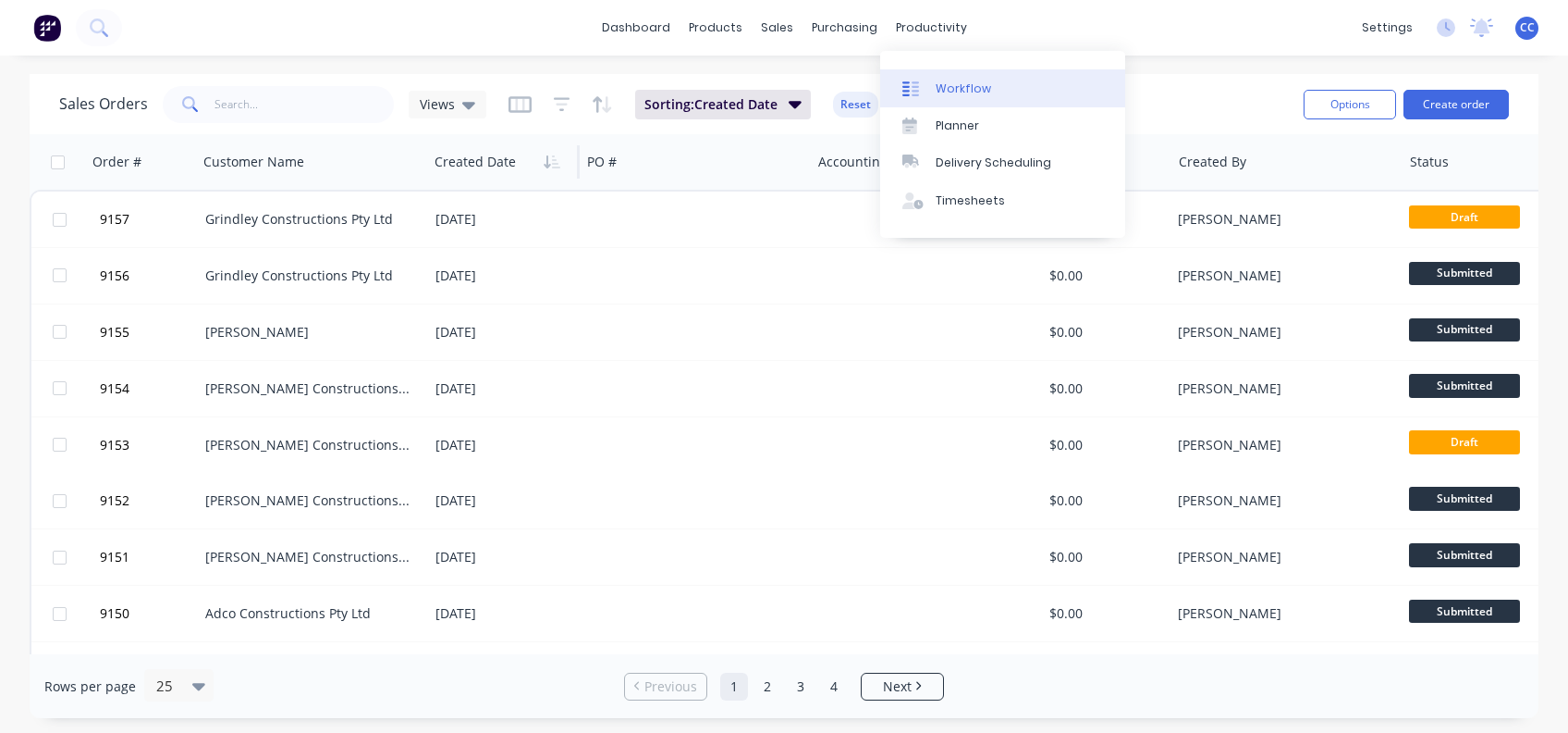
click at [947, 76] on link "Workflow" at bounding box center [1002, 88] width 245 height 37
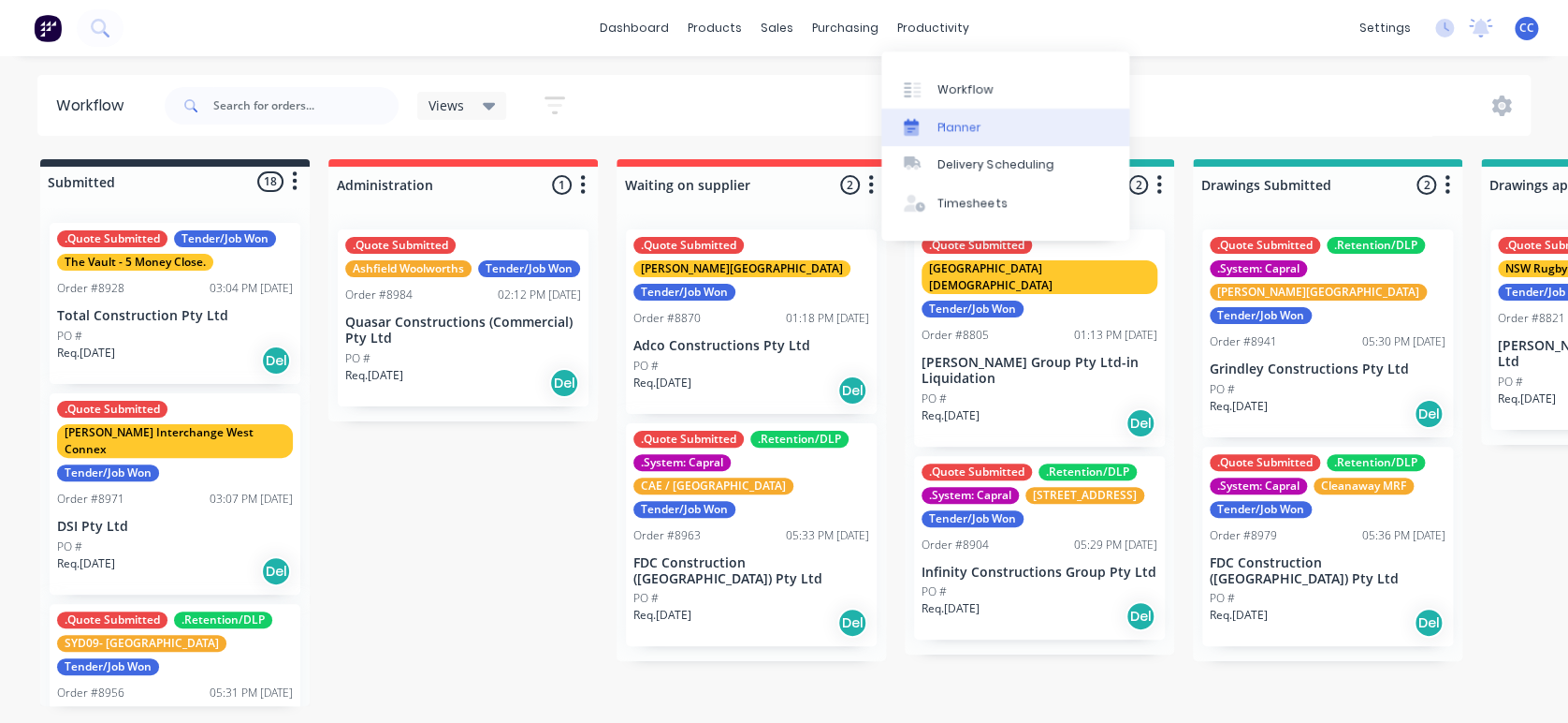
click at [959, 121] on div "Planner" at bounding box center [958, 127] width 44 height 17
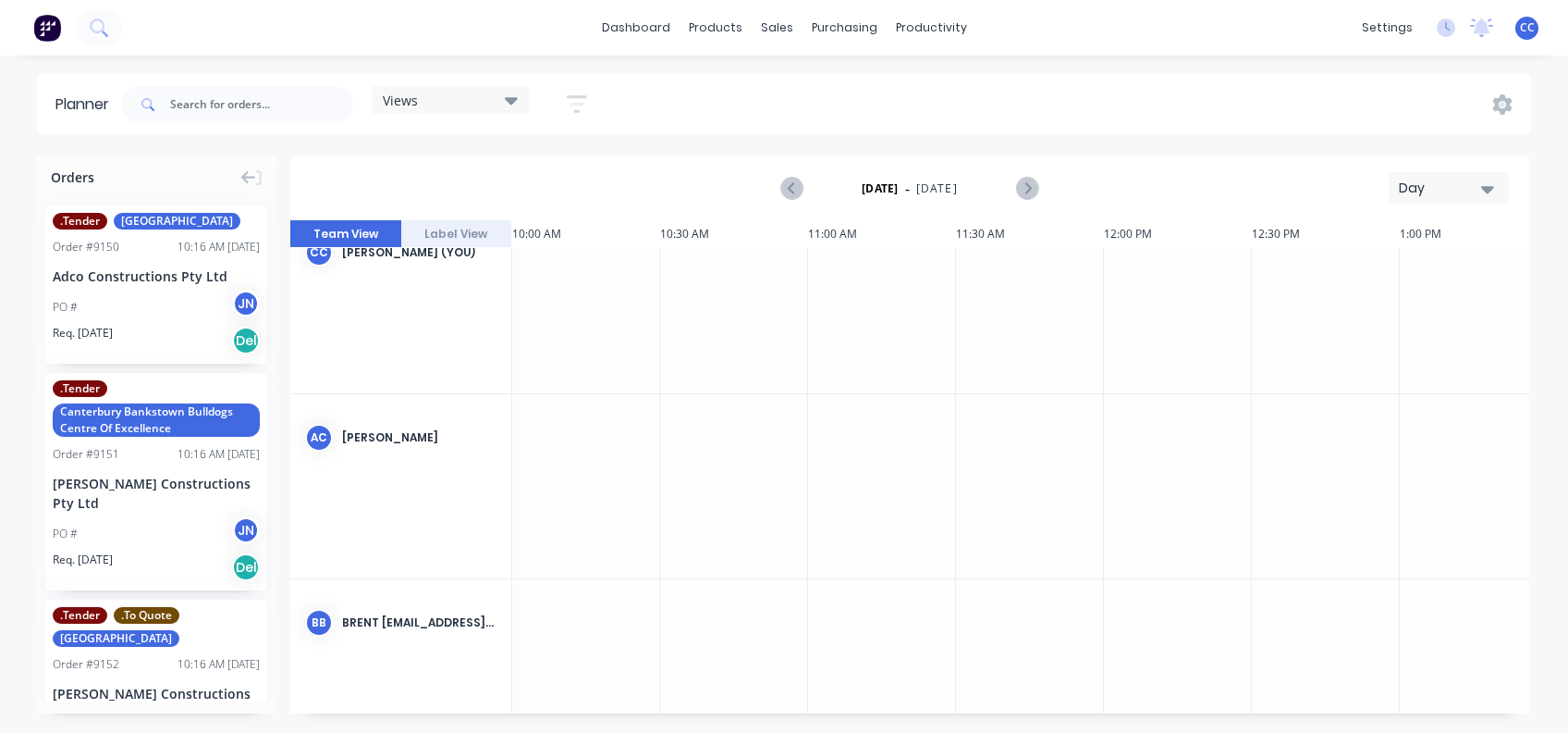
scroll to position [0, 2959]
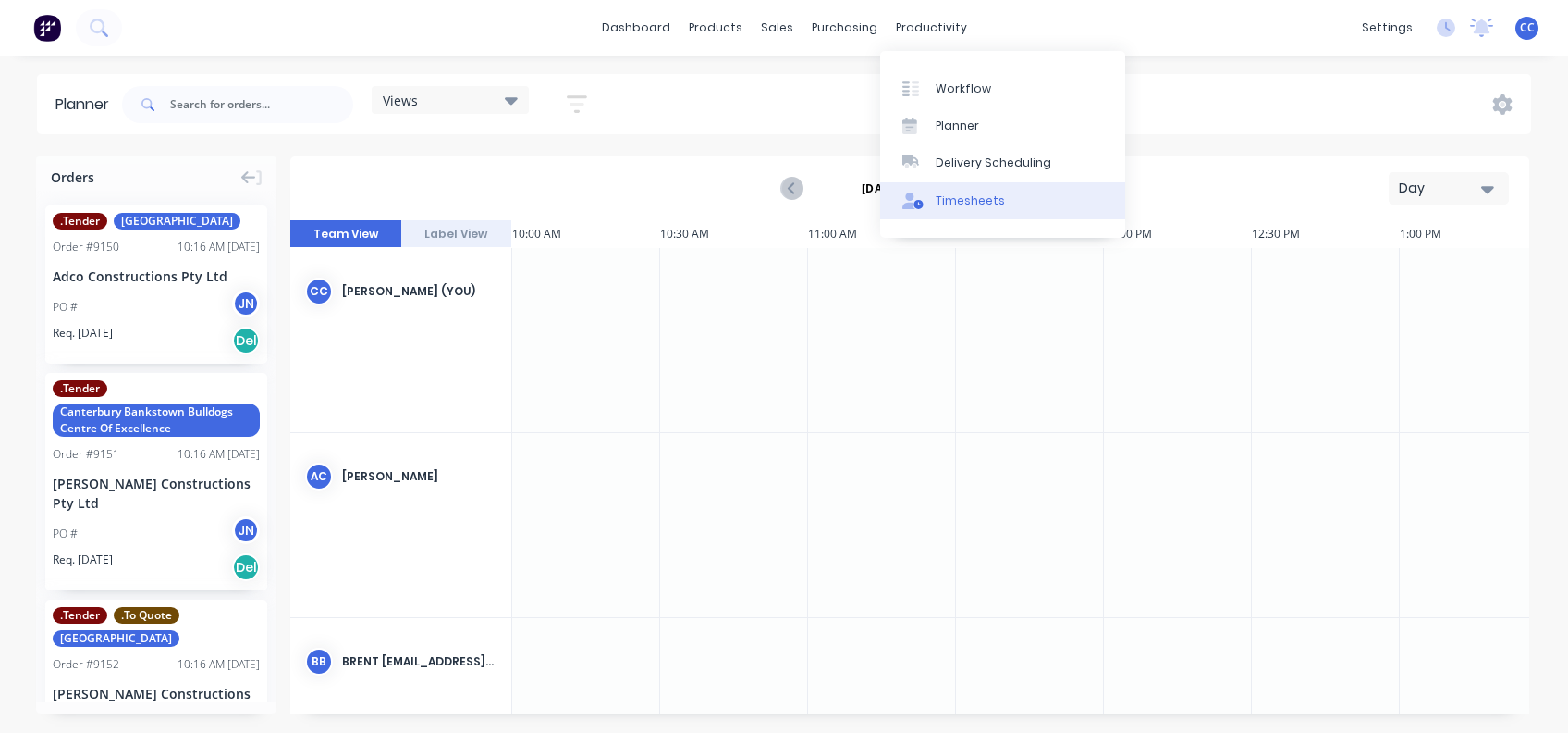
click at [953, 199] on div "Timesheets" at bounding box center [970, 200] width 69 height 16
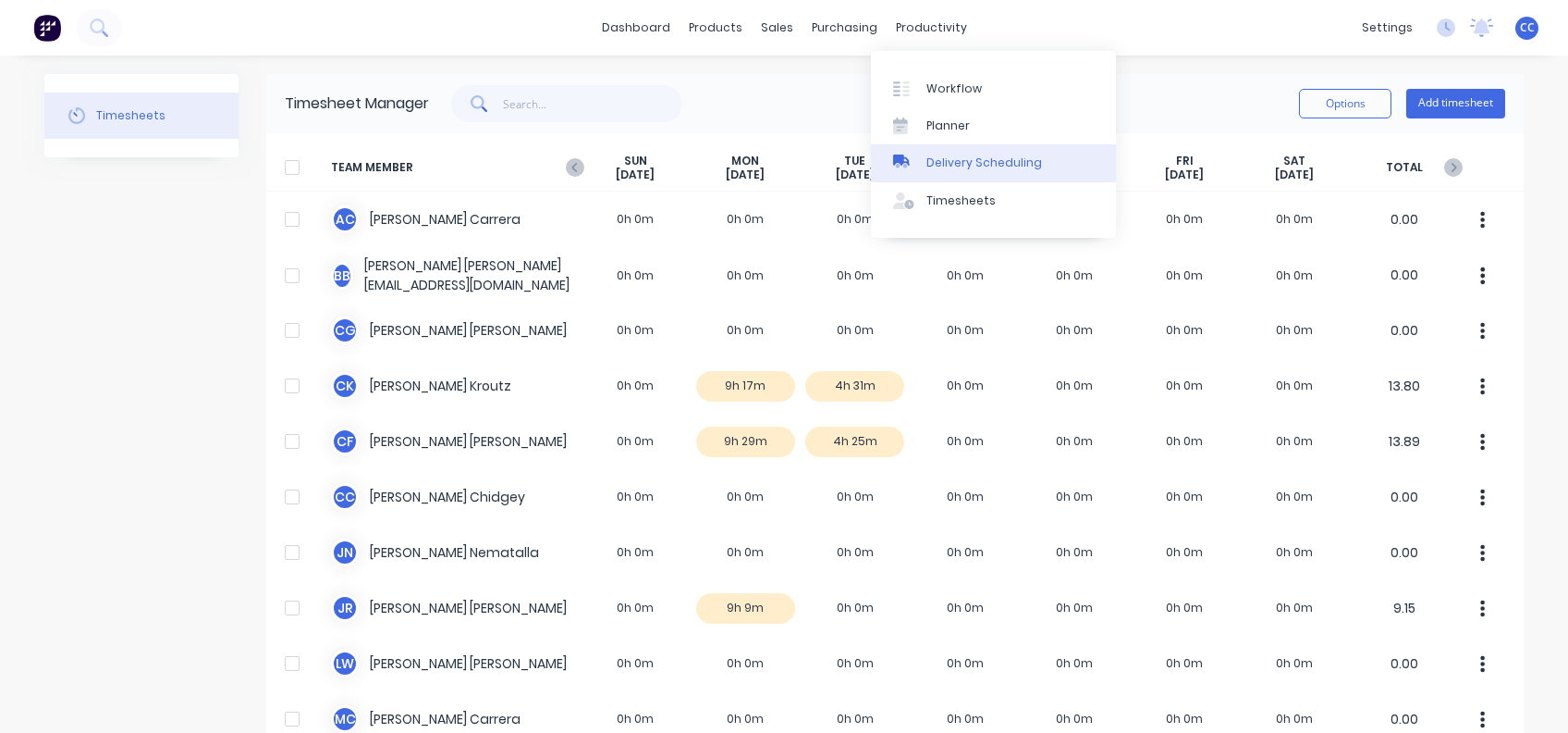
click at [968, 160] on div "Delivery Scheduling" at bounding box center [984, 162] width 116 height 16
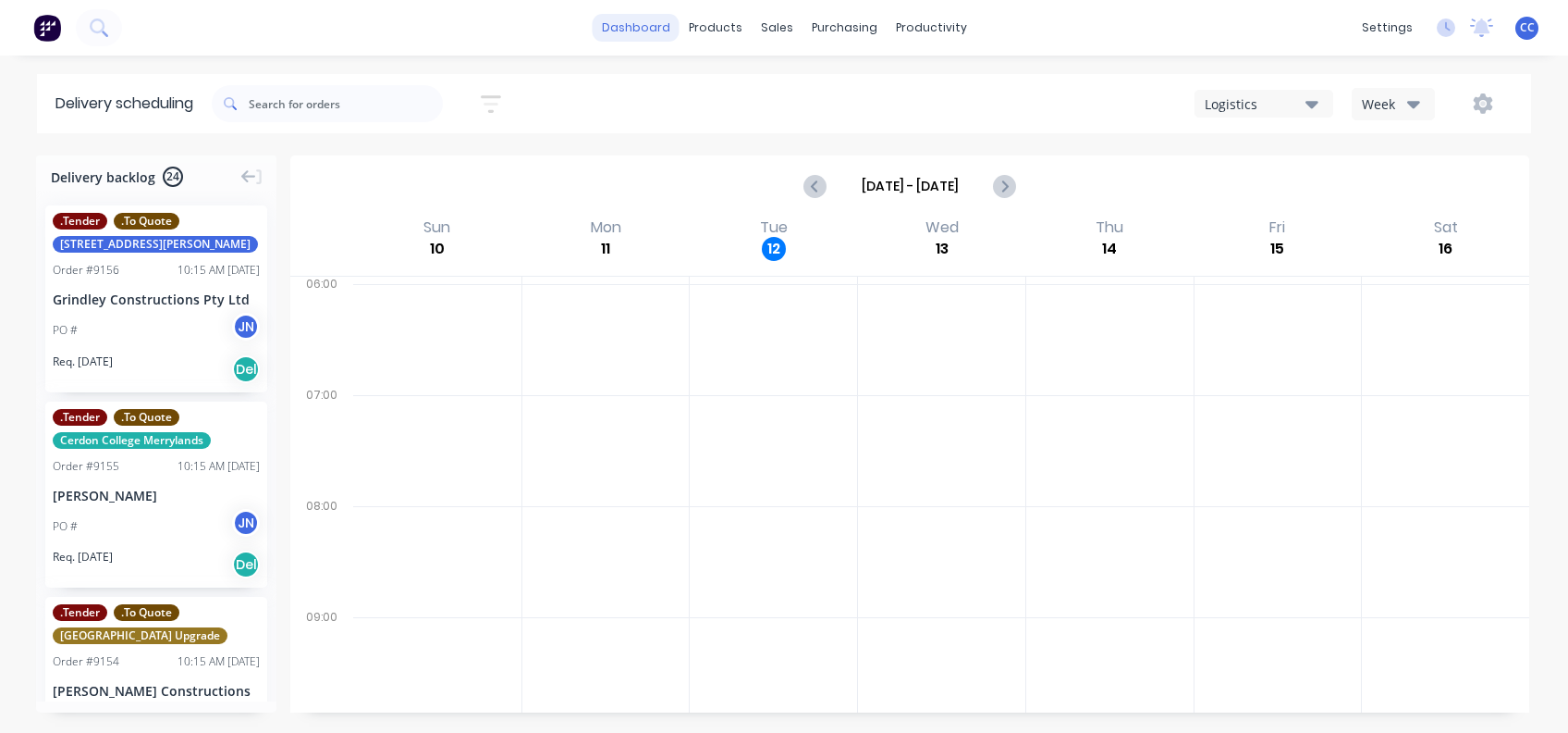
click at [622, 15] on link "dashboard" at bounding box center [636, 27] width 87 height 28
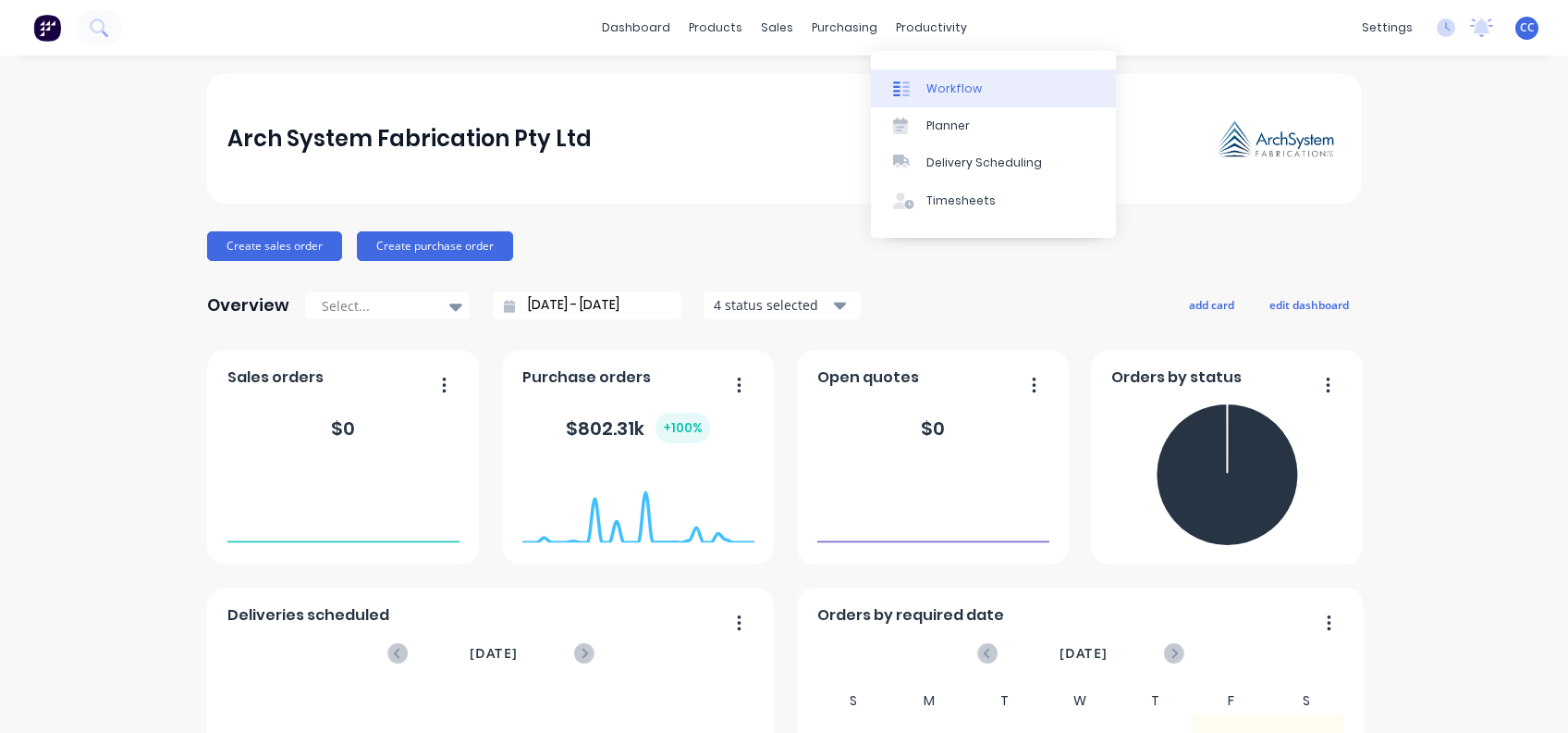
click at [953, 82] on div "Workflow" at bounding box center [954, 89] width 56 height 16
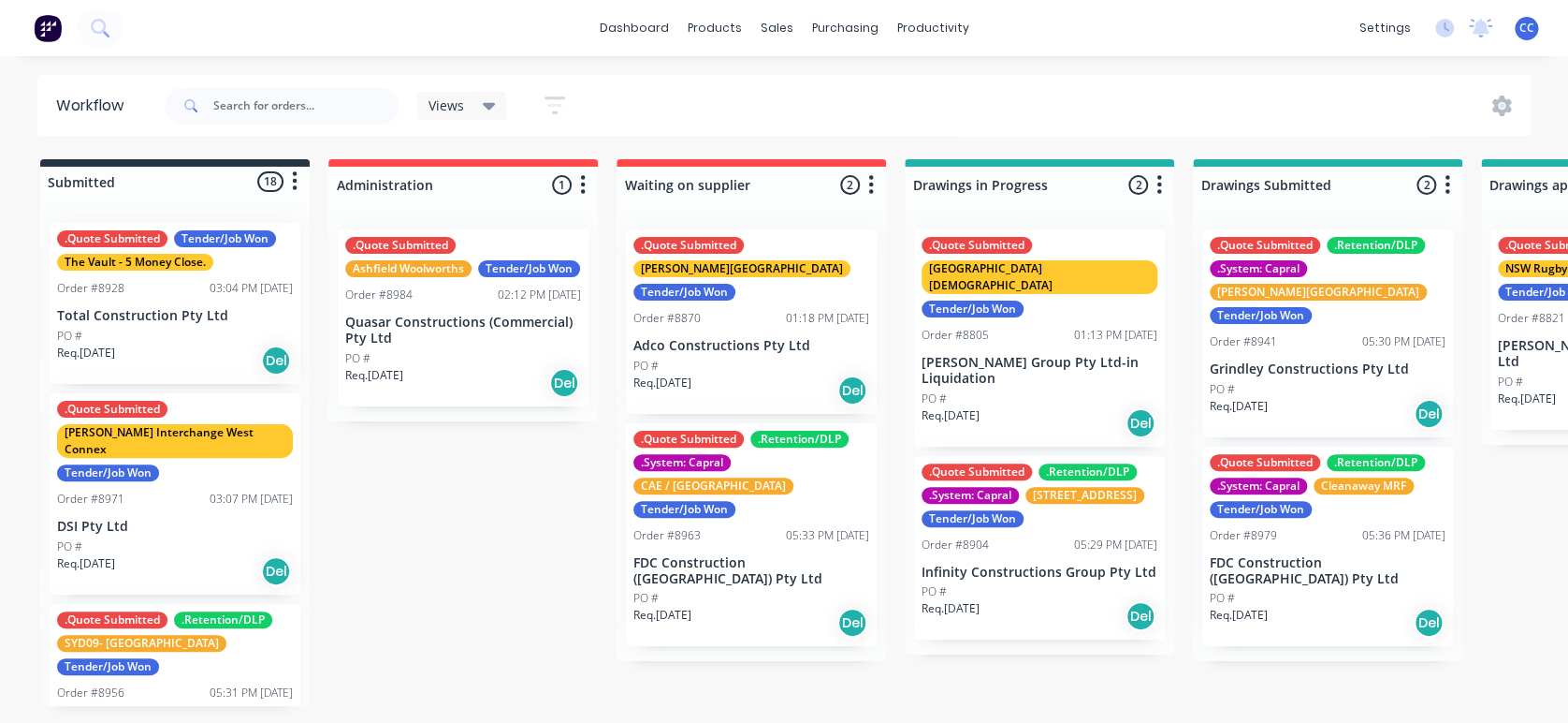
click at [486, 104] on icon at bounding box center [489, 107] width 13 height 8
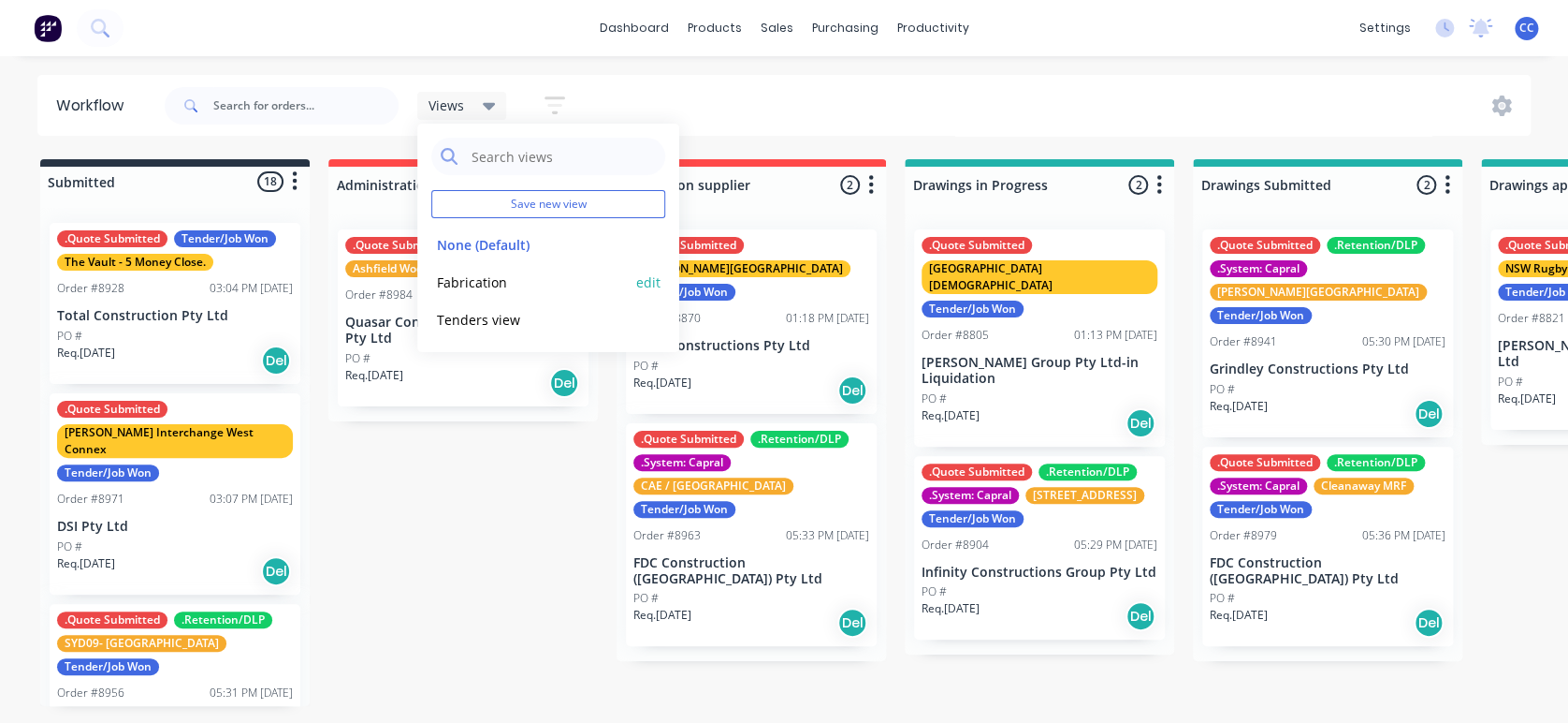
click at [478, 285] on button "Fabrication" at bounding box center [531, 283] width 200 height 21
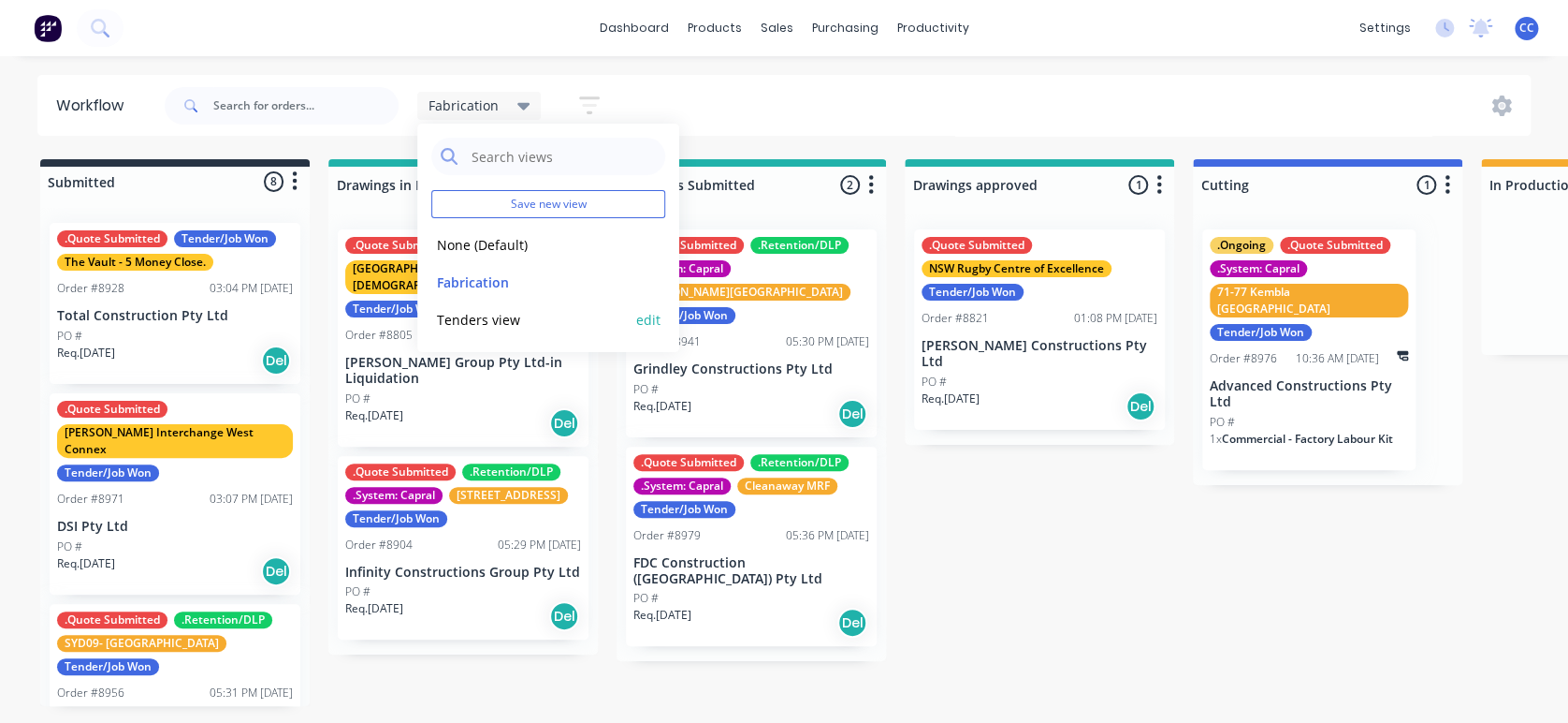
click at [482, 319] on button "Tenders view" at bounding box center [531, 320] width 200 height 21
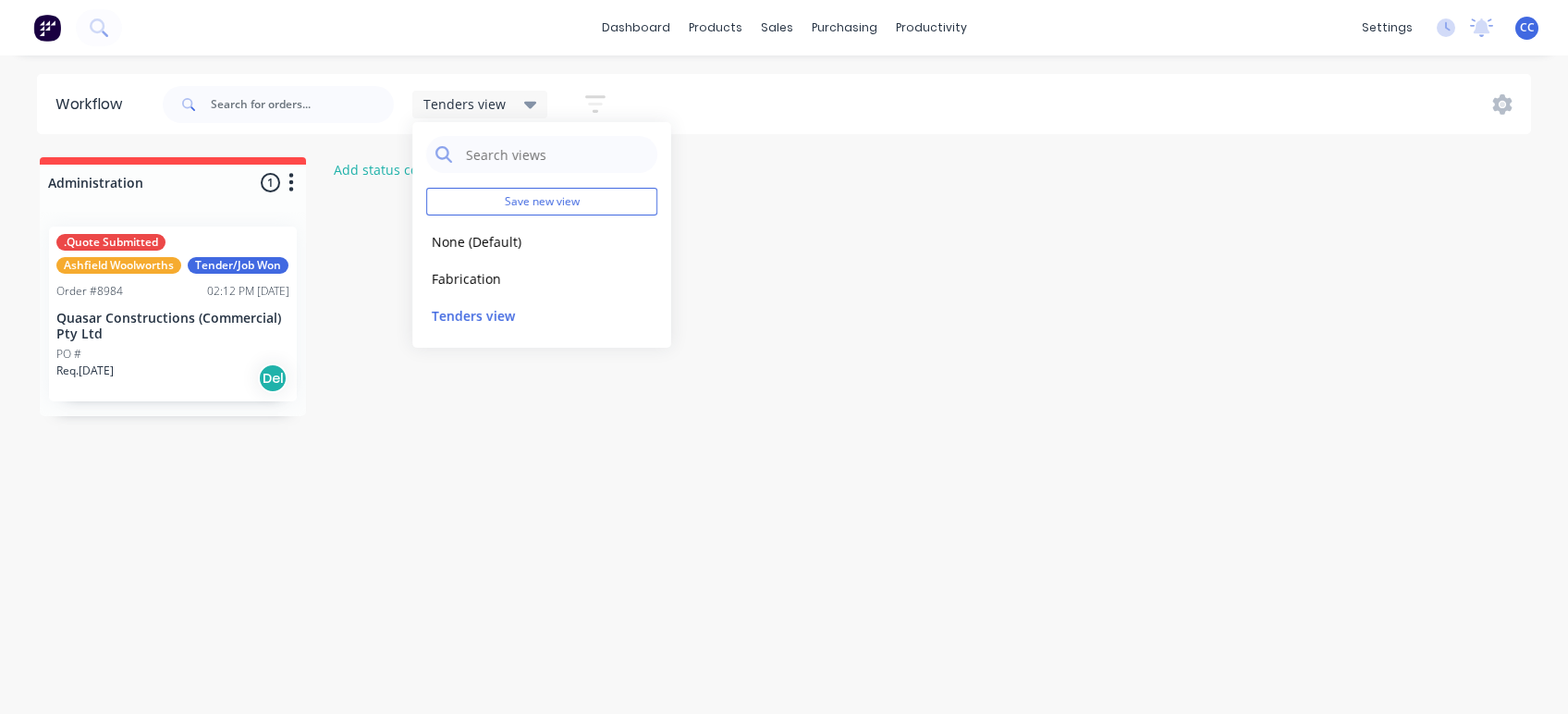
click at [525, 98] on icon at bounding box center [530, 104] width 13 height 20
click at [1499, 107] on icon at bounding box center [1503, 104] width 19 height 20
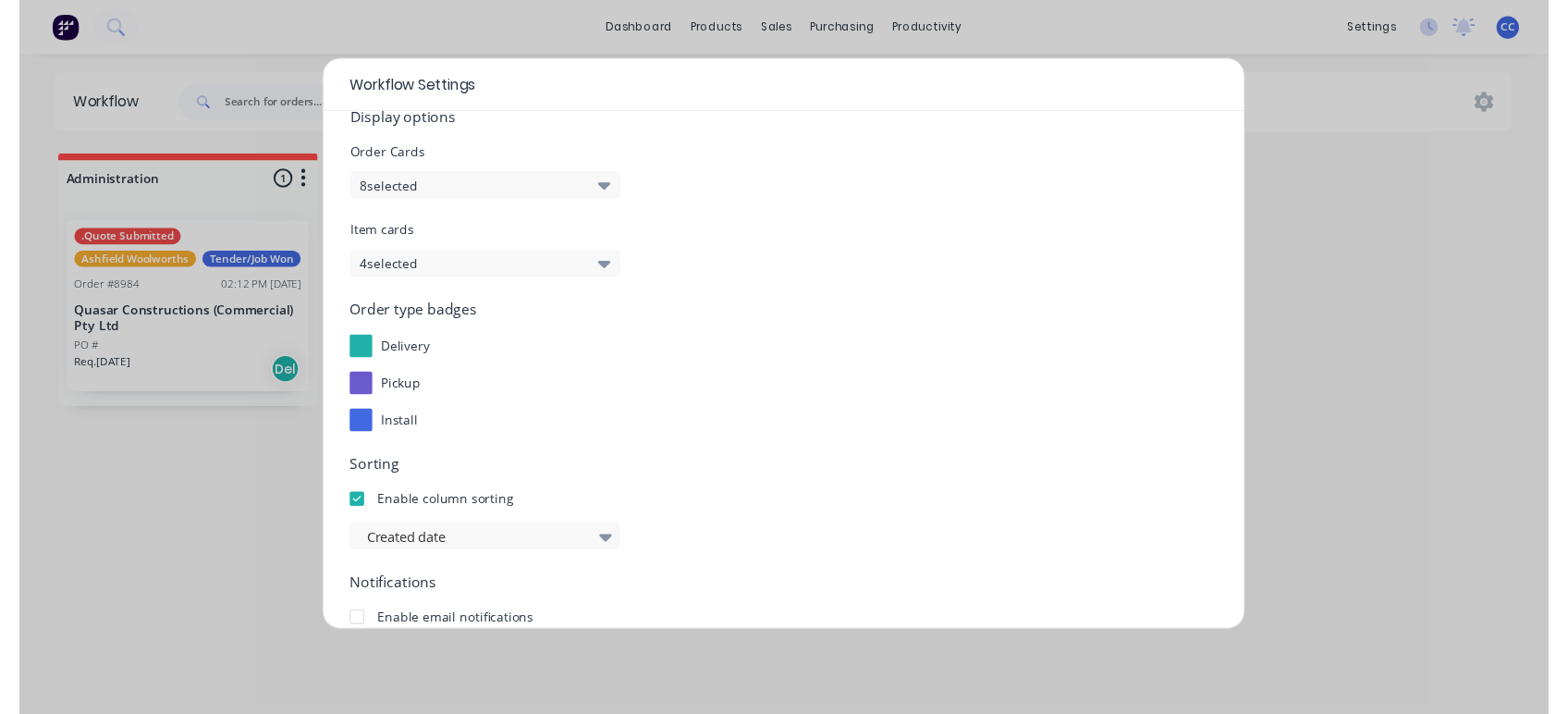
scroll to position [287, 0]
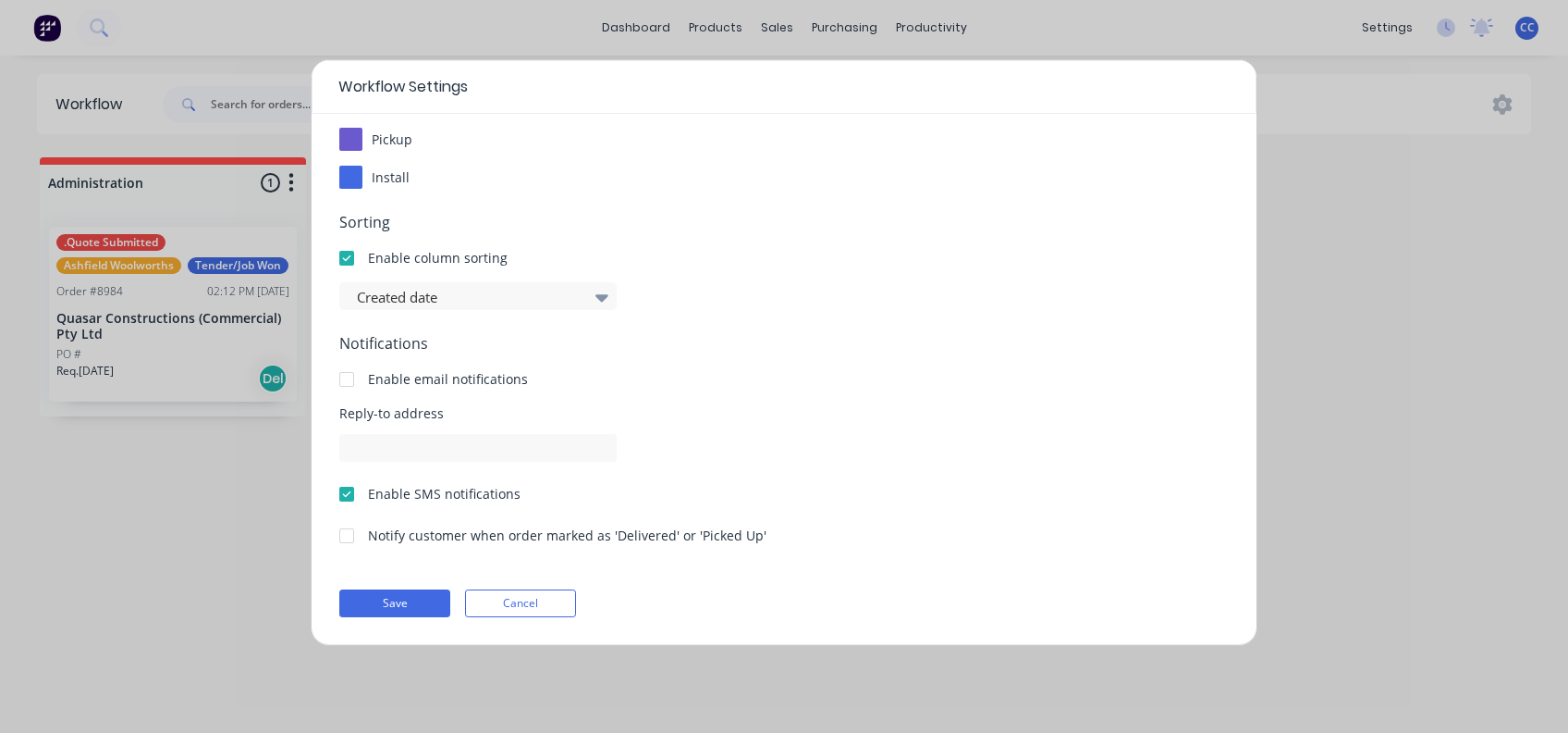
click at [1391, 351] on div "Workflow Settings Display options Order Cards 8 selected Item cards 4 selected …" at bounding box center [784, 366] width 1568 height 733
drag, startPoint x: 1389, startPoint y: 452, endPoint x: 1382, endPoint y: 430, distance: 23.1
click at [1382, 430] on div "Workflow Settings Display options Order Cards 8 selected Item cards 4 selected …" at bounding box center [784, 366] width 1568 height 733
drag, startPoint x: 534, startPoint y: 592, endPoint x: 559, endPoint y: 588, distance: 25.3
click at [537, 592] on button "Cancel" at bounding box center [520, 603] width 111 height 28
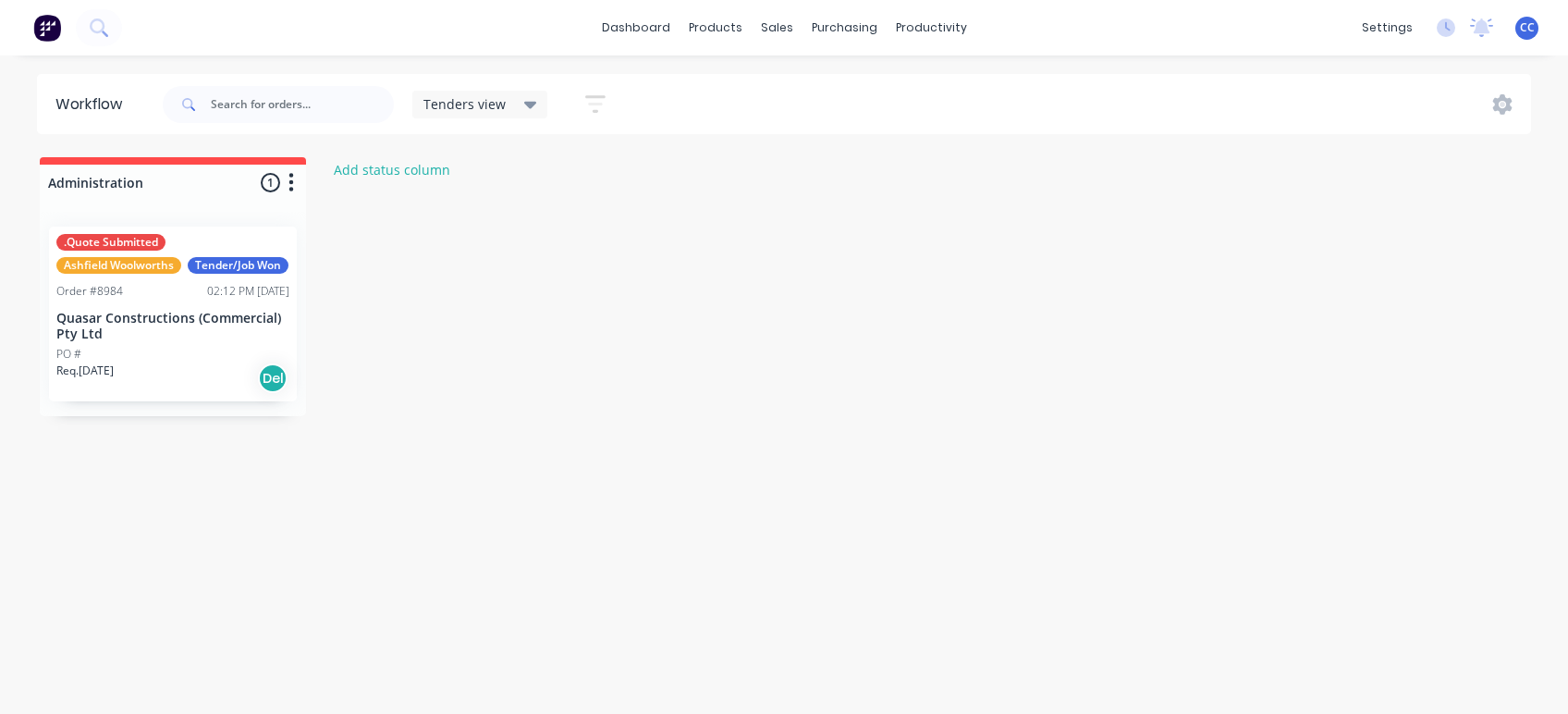
click at [599, 102] on icon "button" at bounding box center [595, 104] width 20 height 23
